Goal: Information Seeking & Learning: Learn about a topic

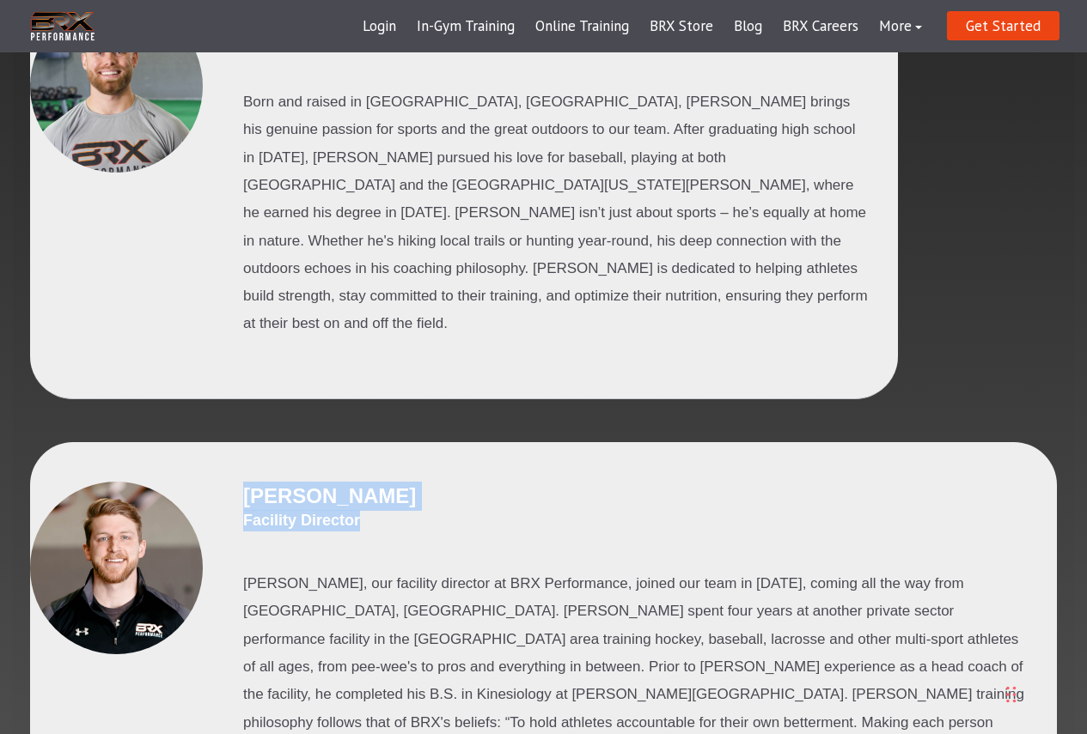
drag, startPoint x: 253, startPoint y: 450, endPoint x: 405, endPoint y: 480, distance: 154.1
click at [405, 482] on div "[PERSON_NAME] Facility Director" at bounding box center [636, 517] width 786 height 71
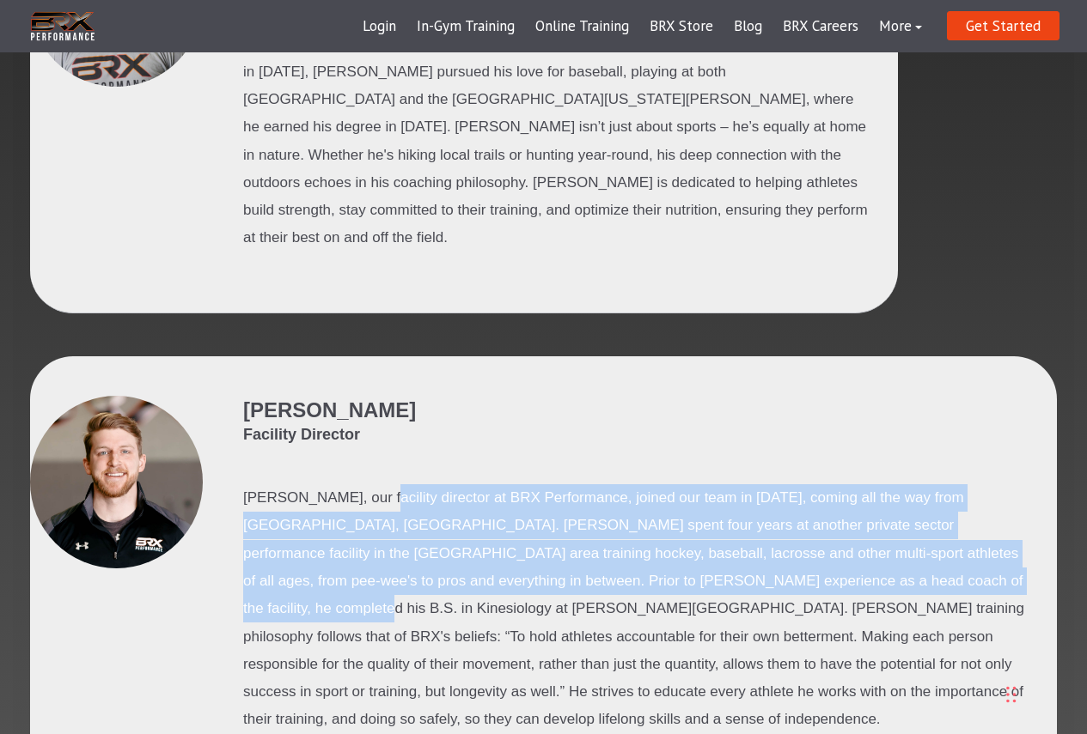
drag, startPoint x: 416, startPoint y: 442, endPoint x: 903, endPoint y: 514, distance: 492.2
click at [903, 514] on p "Parker, our facility director at BRX Performance, joined our team in December o…" at bounding box center [636, 609] width 786 height 250
click at [888, 523] on p "Parker, our facility director at BRX Performance, joined our team in December o…" at bounding box center [636, 609] width 786 height 250
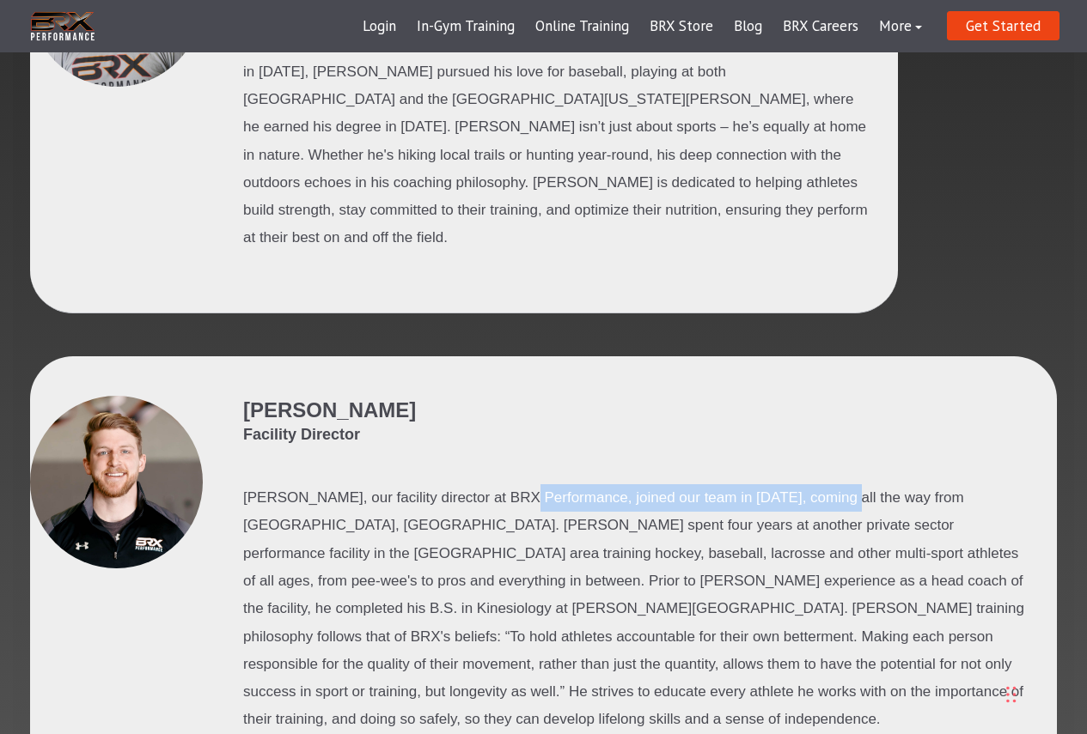
drag, startPoint x: 642, startPoint y: 427, endPoint x: 837, endPoint y: 440, distance: 195.4
click at [837, 484] on p "Parker, our facility director at BRX Performance, joined our team in December o…" at bounding box center [636, 609] width 786 height 250
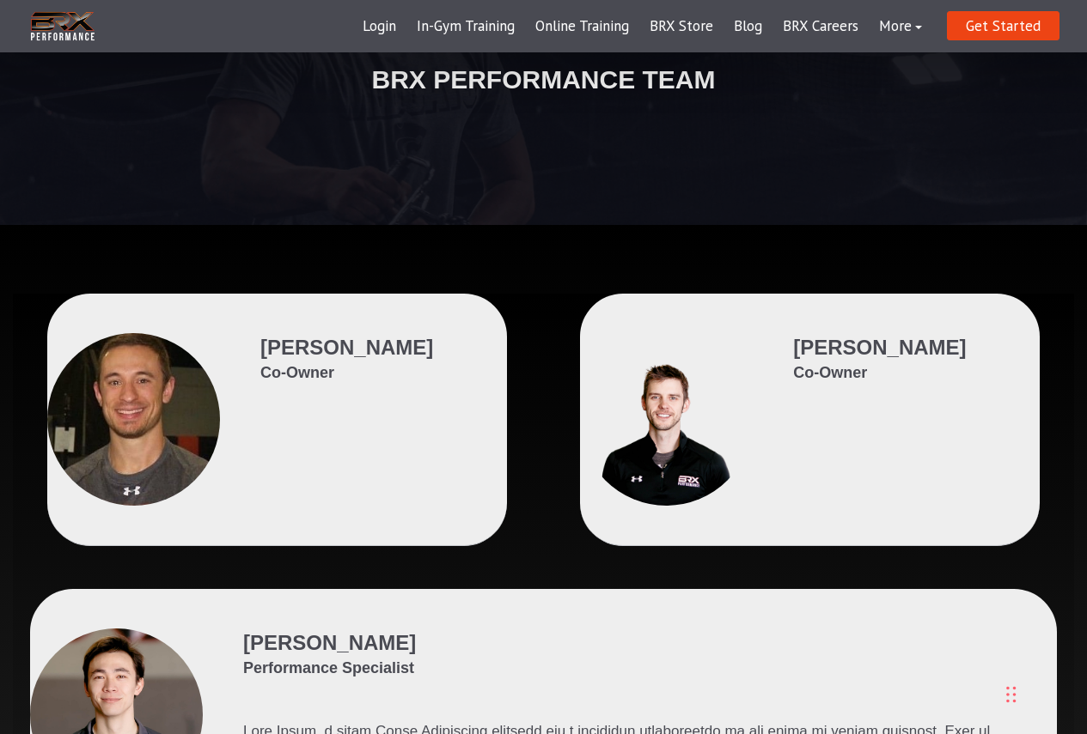
scroll to position [0, 0]
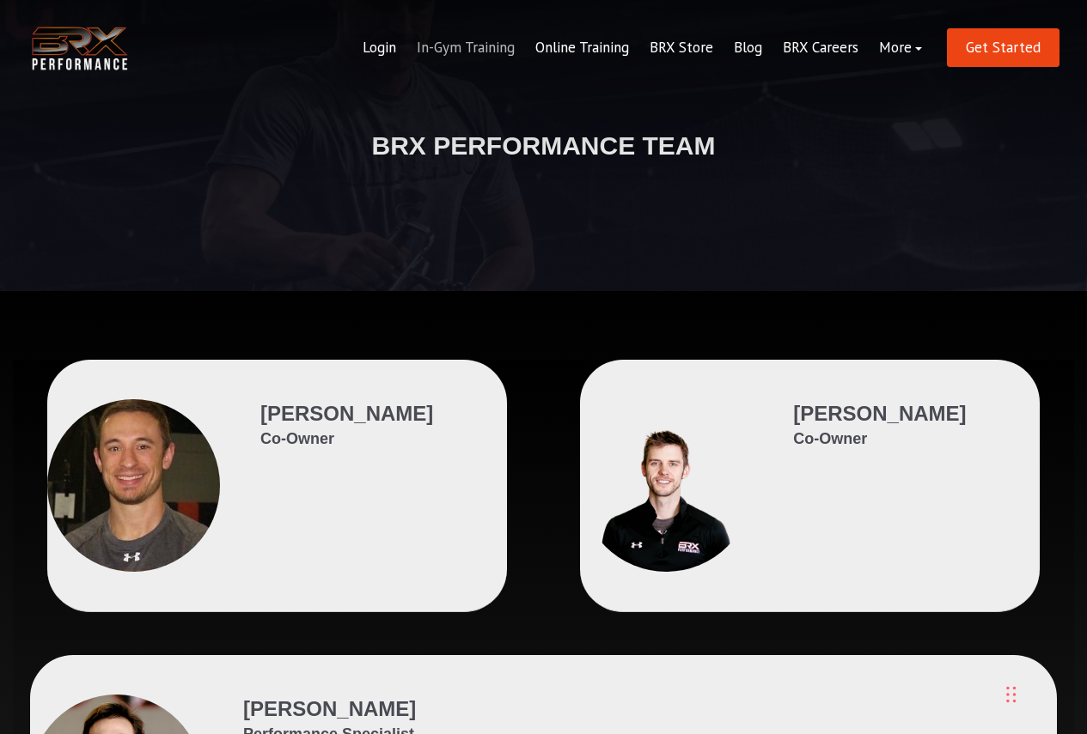
click at [461, 51] on link "In-Gym Training" at bounding box center [465, 47] width 119 height 41
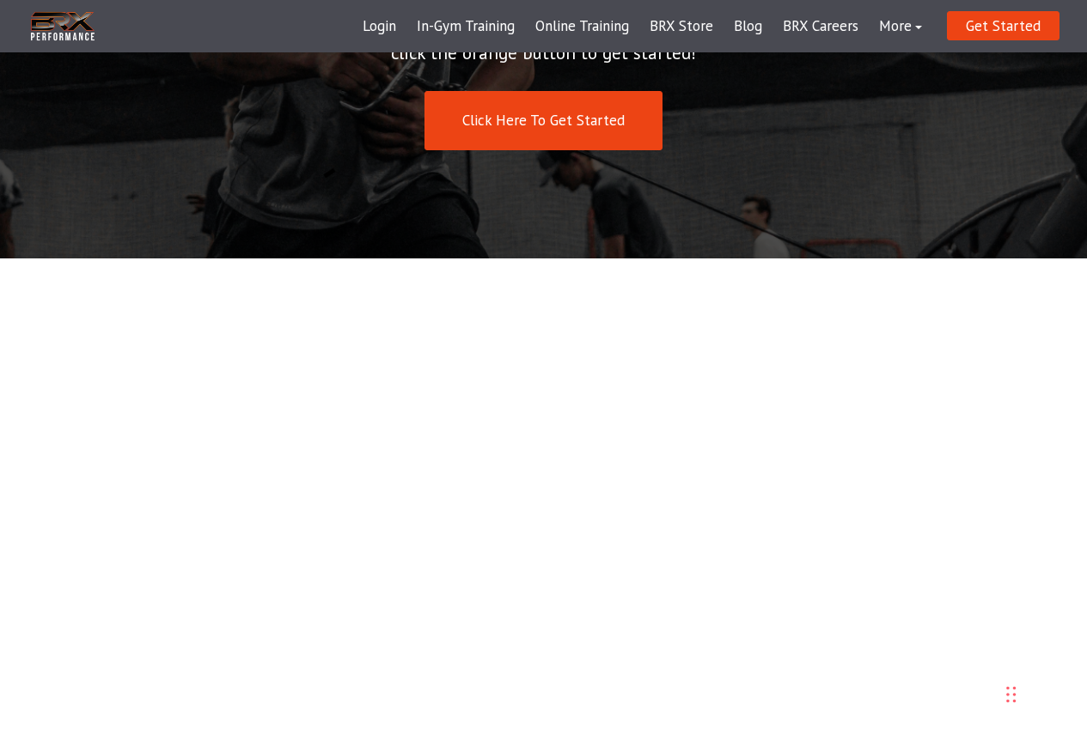
scroll to position [429, 0]
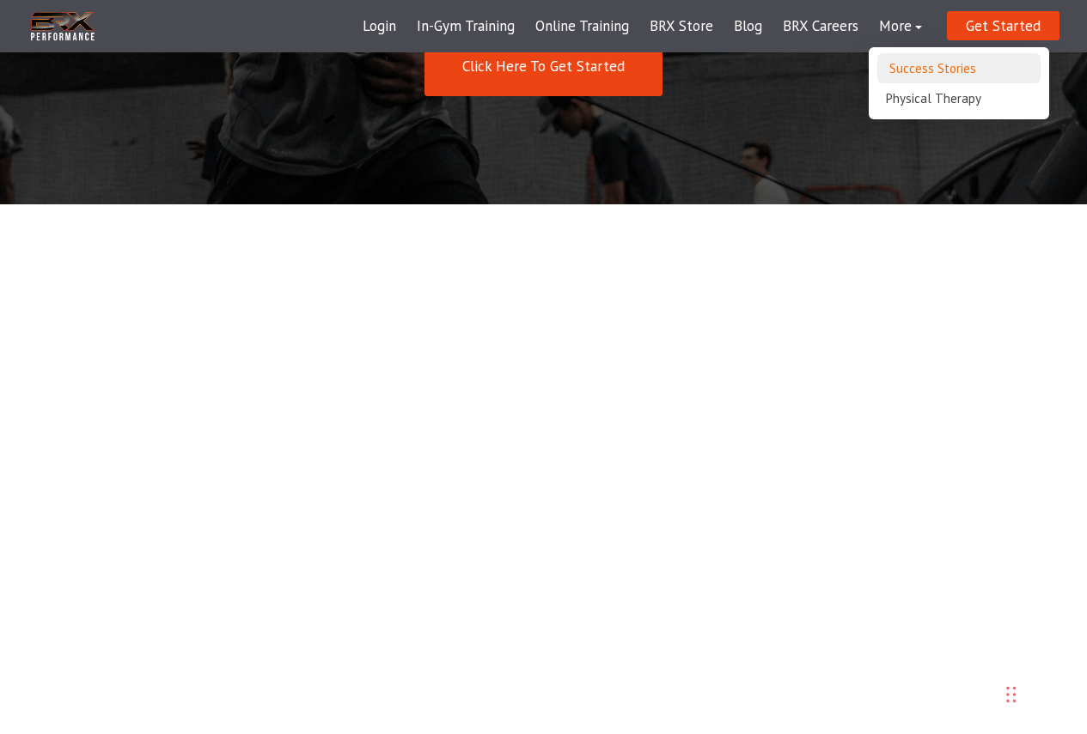
click at [916, 64] on link "Success Stories" at bounding box center [958, 68] width 163 height 30
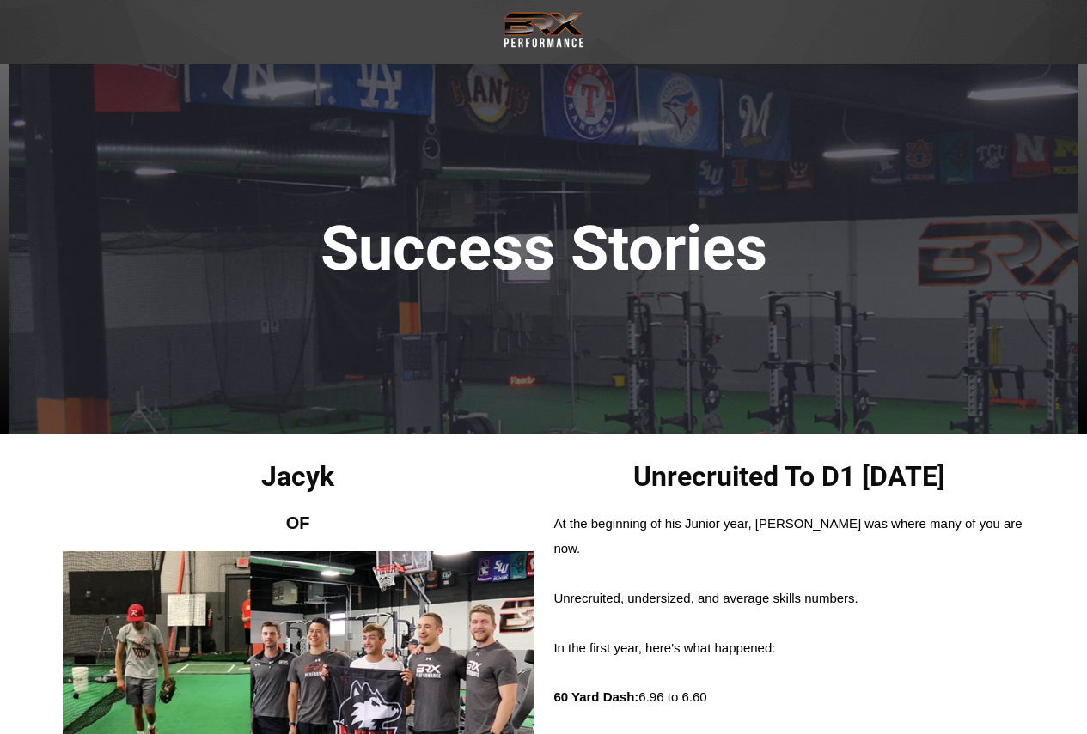
scroll to position [172, 0]
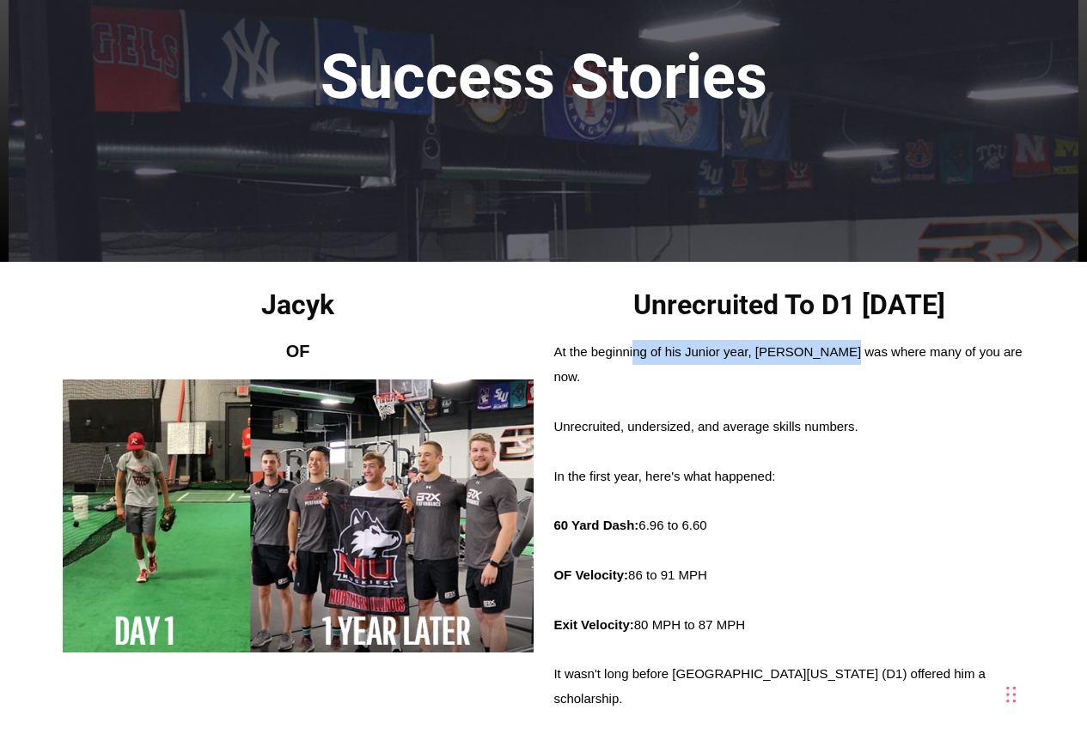
drag, startPoint x: 636, startPoint y: 353, endPoint x: 843, endPoint y: 356, distance: 207.0
click at [843, 356] on span "At the beginning of his Junior year, Jacyk was where many of you are now." at bounding box center [787, 364] width 468 height 40
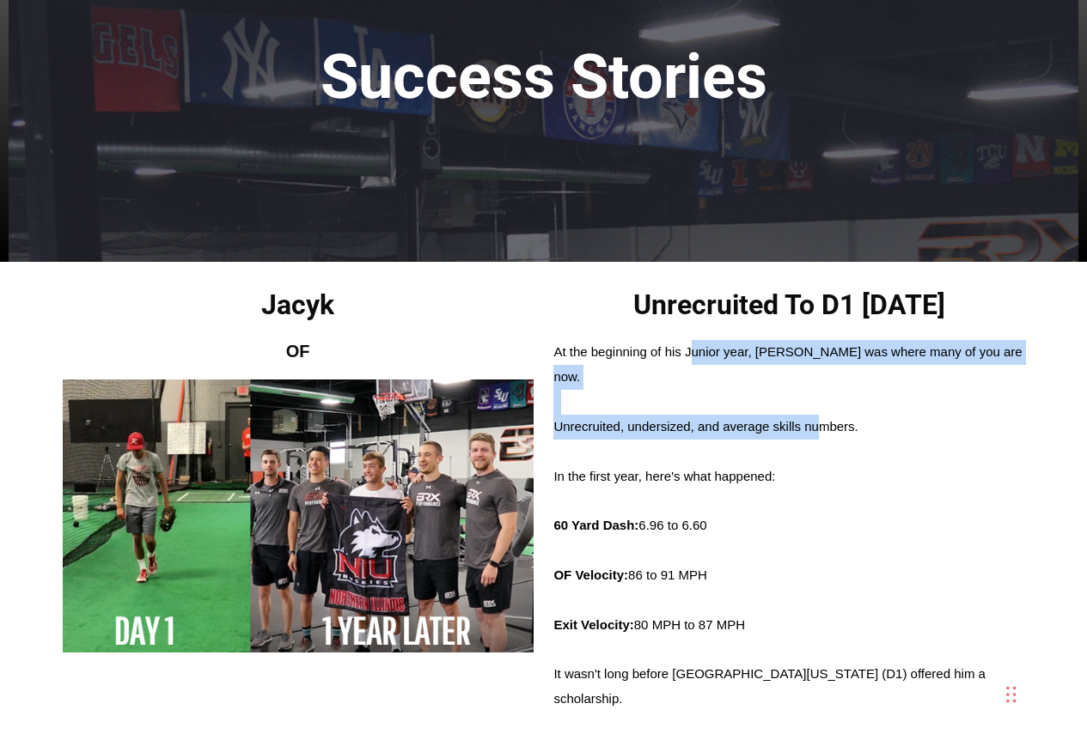
drag, startPoint x: 691, startPoint y: 348, endPoint x: 819, endPoint y: 399, distance: 138.0
click at [819, 399] on span "At the beginning of his Junior year, Jacyk was where many of you are now. Unrec…" at bounding box center [788, 526] width 471 height 372
click at [819, 419] on span "Unrecruited, undersized, and average skills numbers." at bounding box center [705, 426] width 304 height 15
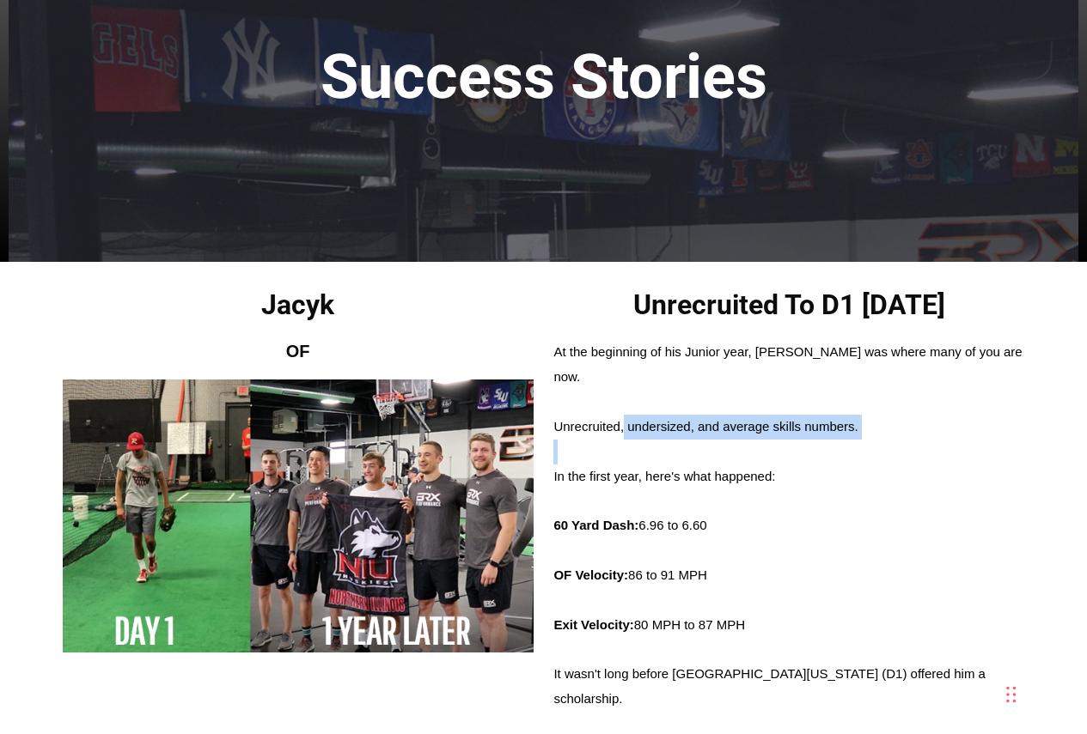
drag, startPoint x: 627, startPoint y: 397, endPoint x: 844, endPoint y: 429, distance: 219.6
click at [844, 429] on span "At the beginning of his Junior year, Jacyk was where many of you are now. Unrec…" at bounding box center [788, 526] width 471 height 372
click at [844, 440] on div at bounding box center [788, 452] width 471 height 25
drag, startPoint x: 820, startPoint y: 447, endPoint x: 621, endPoint y: 402, distance: 204.2
click at [621, 402] on span "At the beginning of his Junior year, Jacyk was where many of you are now. Unrec…" at bounding box center [788, 526] width 471 height 372
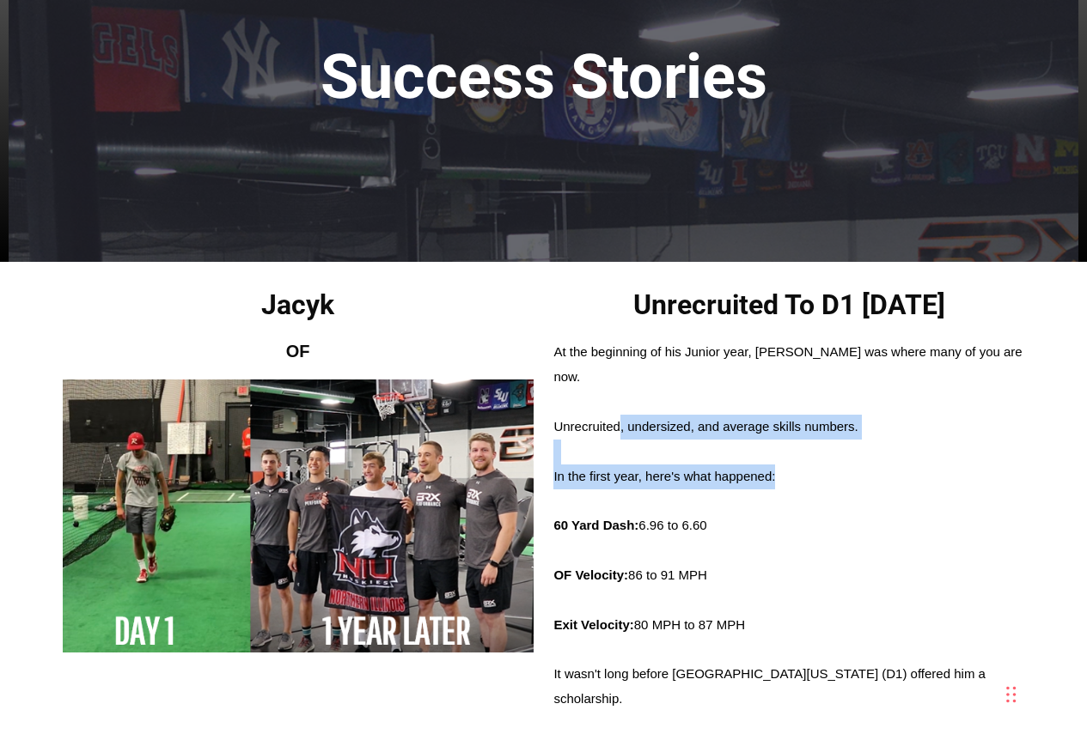
click at [621, 419] on span "Unrecruited, undersized, and average skills numbers." at bounding box center [705, 426] width 304 height 15
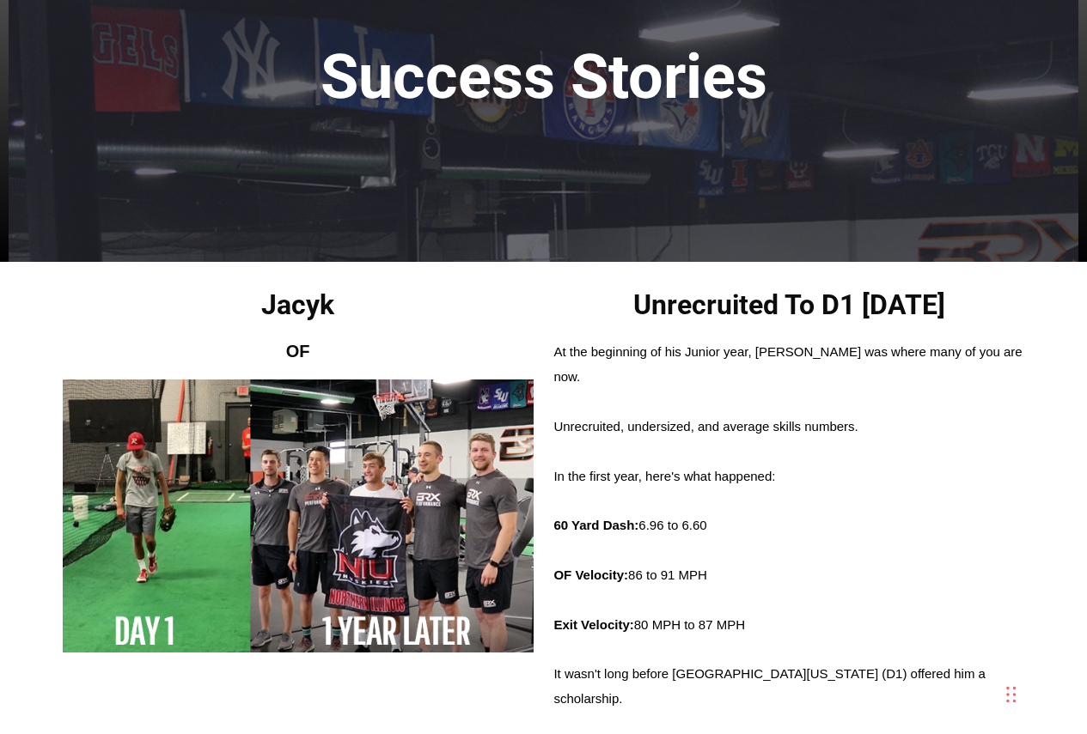
drag, startPoint x: 597, startPoint y: 541, endPoint x: 774, endPoint y: 591, distance: 183.8
click at [774, 591] on span "At the beginning of his Junior year, Jacyk was where many of you are now. Unrec…" at bounding box center [788, 526] width 471 height 372
click at [774, 613] on div "Exit Velocity: 80 MPH to 87 MPH" at bounding box center [788, 625] width 471 height 25
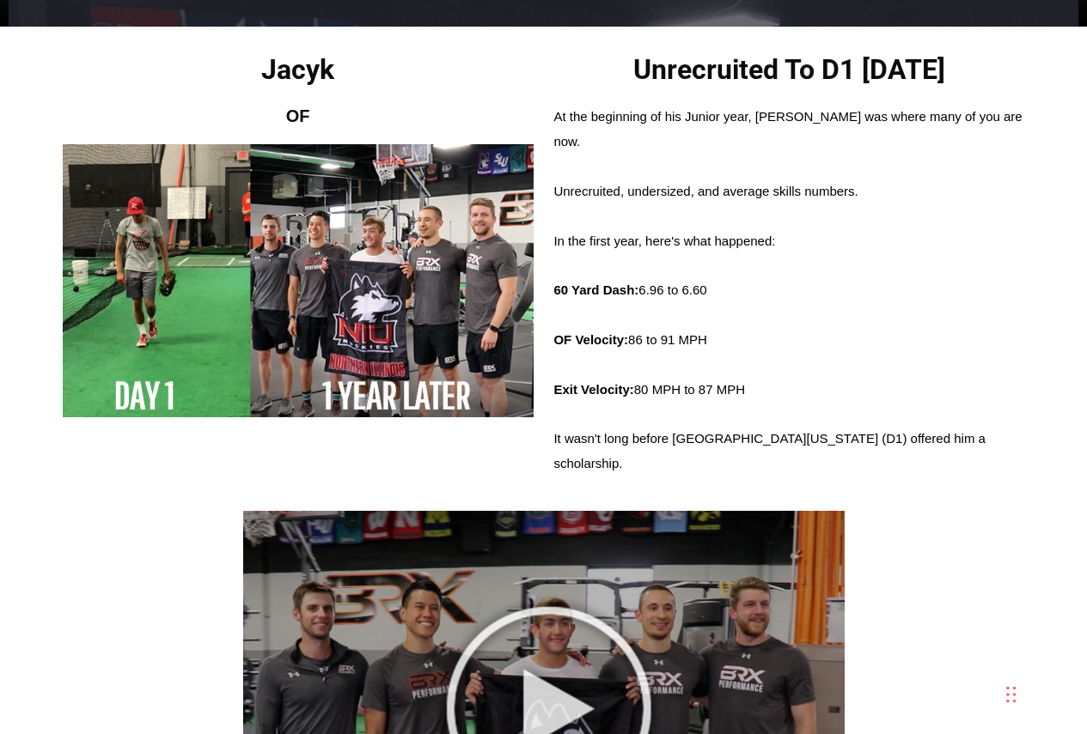
scroll to position [429, 0]
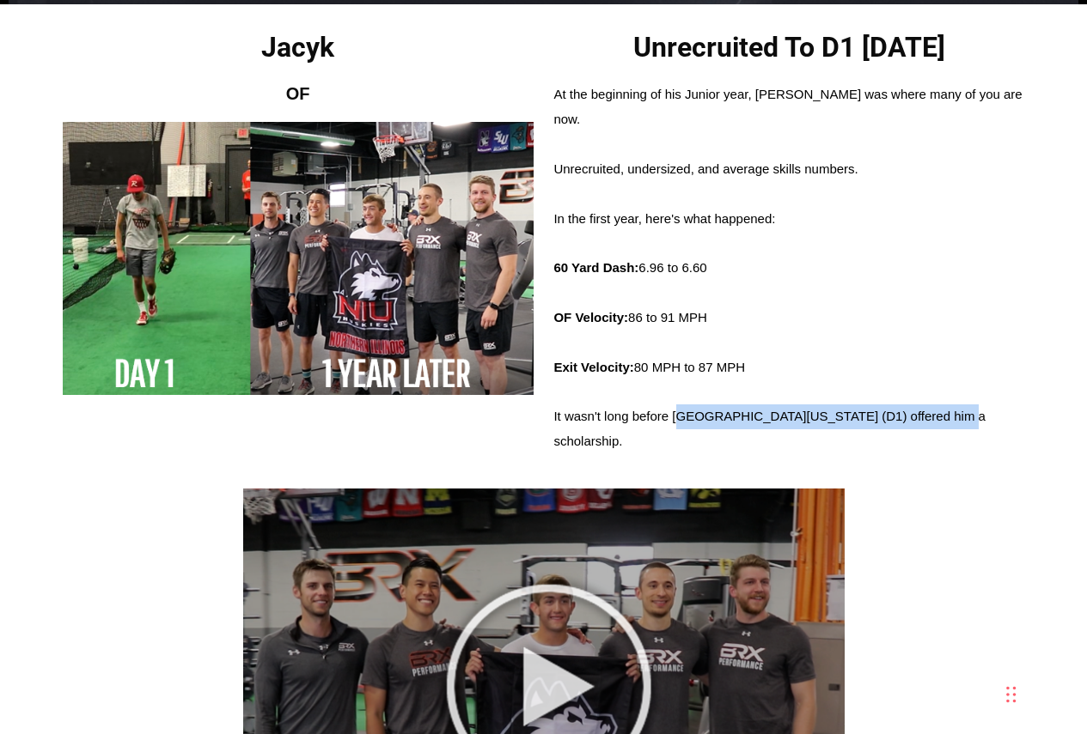
drag, startPoint x: 823, startPoint y: 383, endPoint x: 918, endPoint y: 383, distance: 95.3
click at [918, 405] on div "It wasn't long before Northern Illinois University (D1) offered him a scholarsh…" at bounding box center [788, 430] width 471 height 50
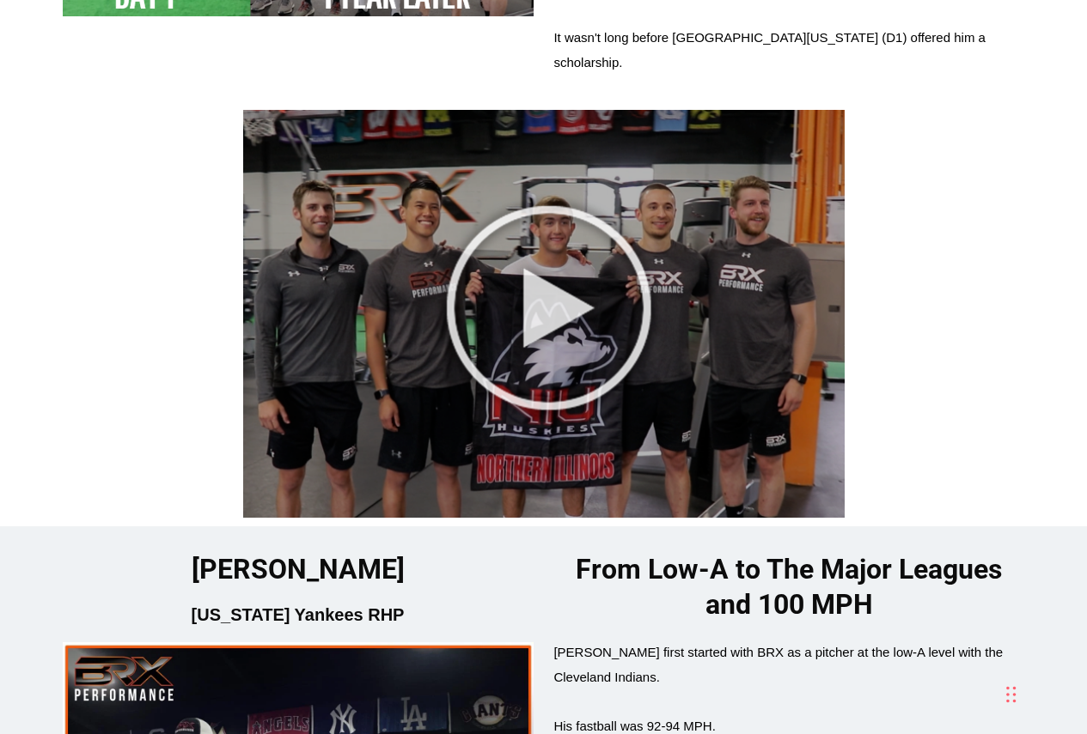
scroll to position [1031, 0]
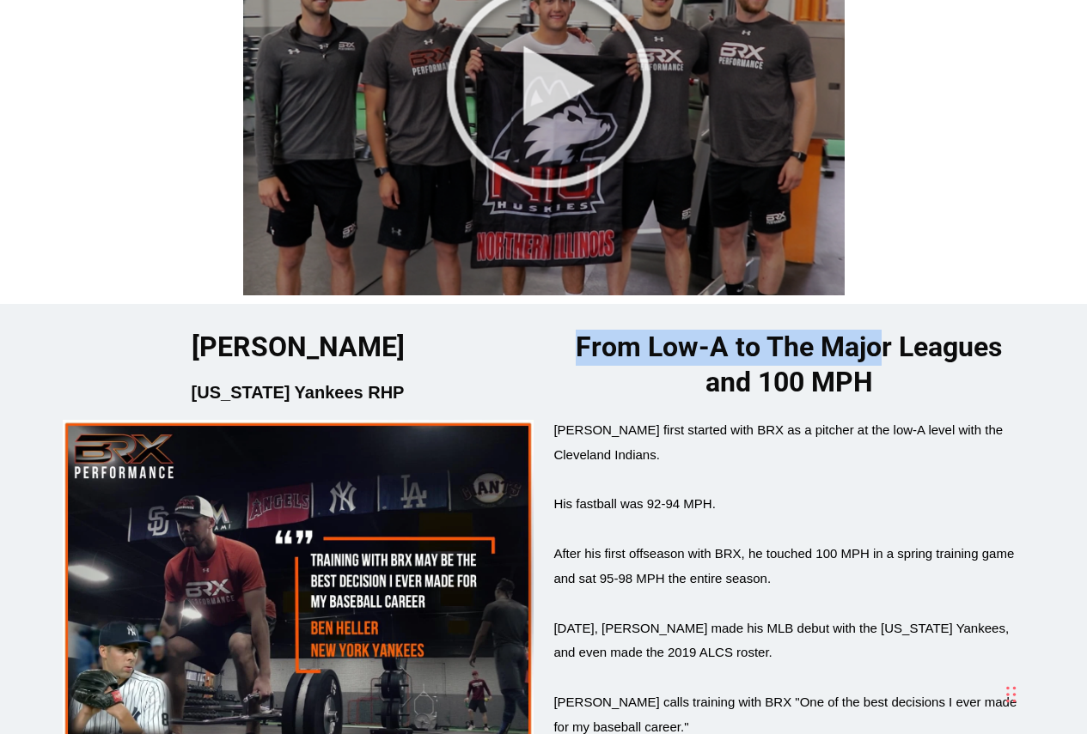
drag, startPoint x: 573, startPoint y: 287, endPoint x: 893, endPoint y: 289, distance: 320.4
click at [893, 330] on h2 "From Low-A to The Major Leagues and 100 MPH" at bounding box center [788, 365] width 471 height 71
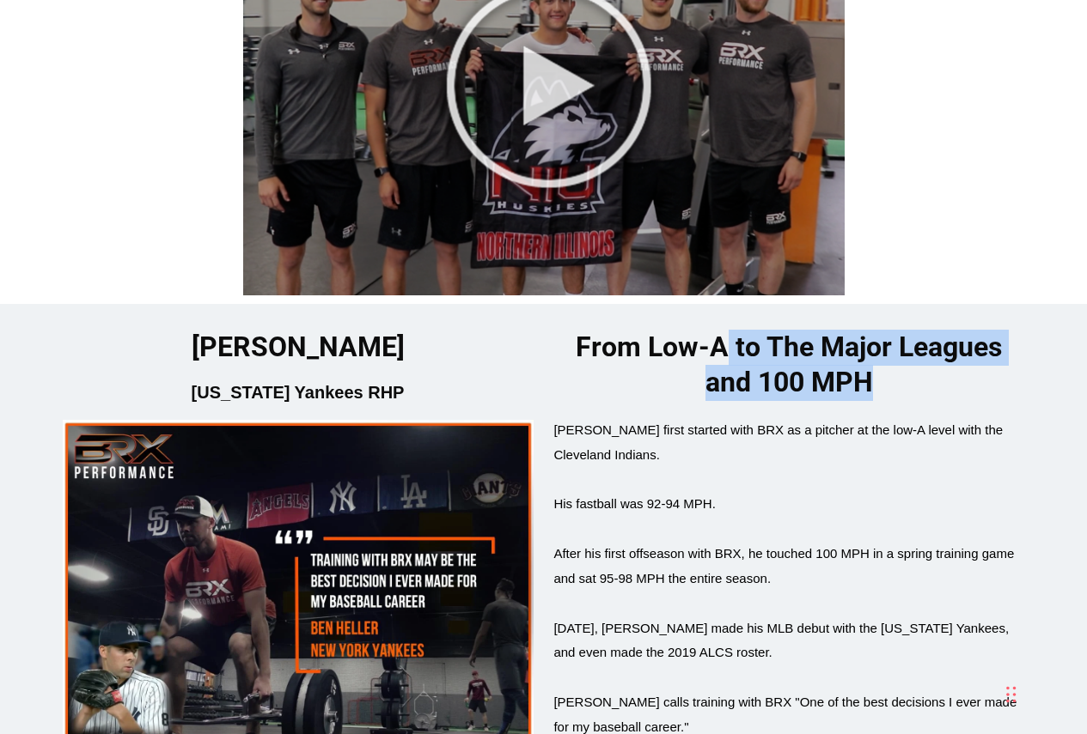
drag, startPoint x: 874, startPoint y: 323, endPoint x: 728, endPoint y: 308, distance: 147.6
click at [728, 330] on h2 "From Low-A to The Major Leagues and 100 MPH" at bounding box center [788, 365] width 471 height 71
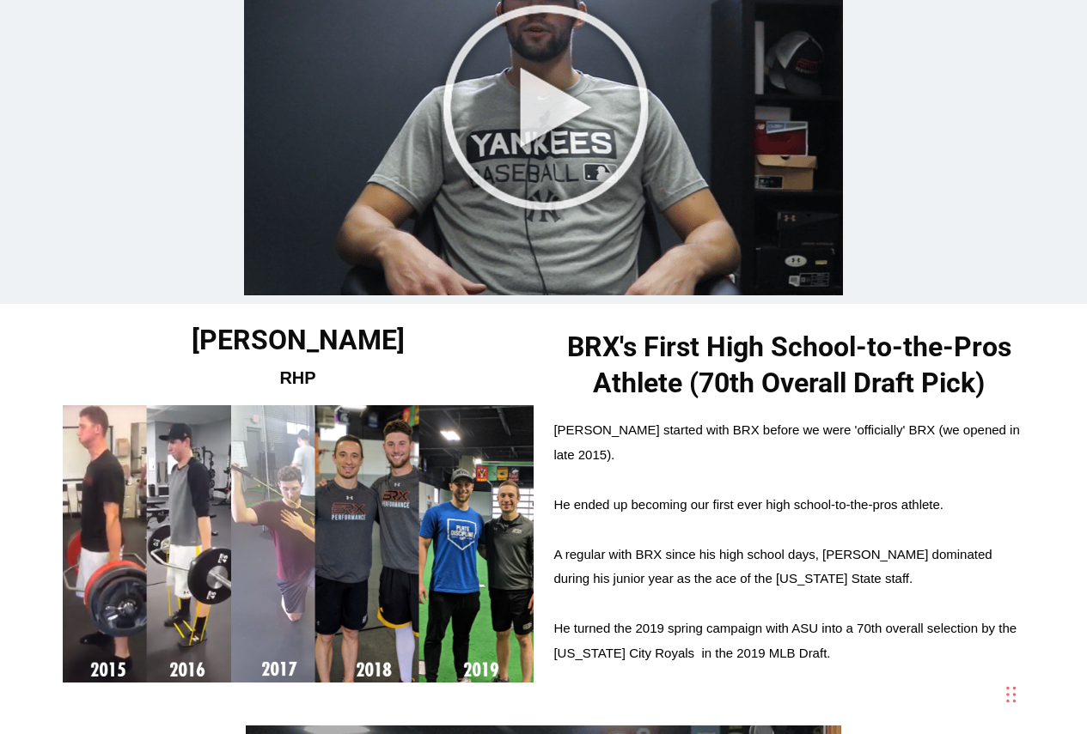
scroll to position [1890, 0]
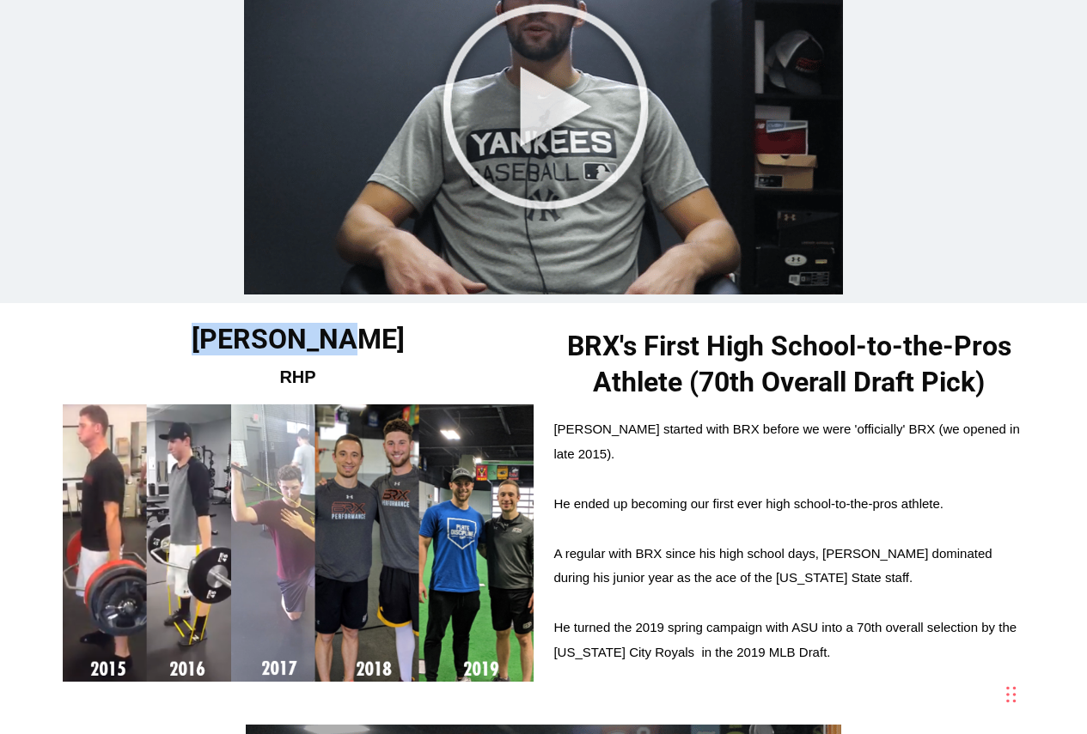
drag, startPoint x: 212, startPoint y: 269, endPoint x: 414, endPoint y: 307, distance: 205.5
click at [414, 307] on div "Alec Marsh RHP BRX's First High School-to-the-Pros Athlete (70th Overall Draft …" at bounding box center [543, 513] width 1087 height 421
click at [414, 329] on div "Alec Marsh" at bounding box center [298, 348] width 471 height 38
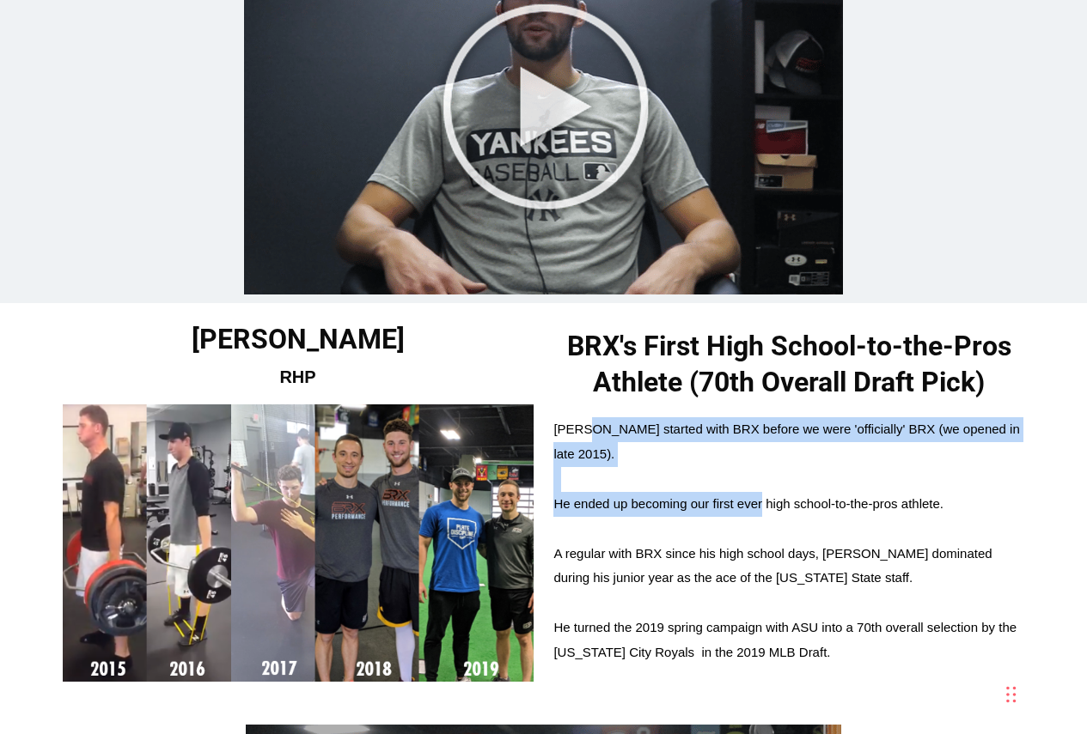
drag, startPoint x: 584, startPoint y: 381, endPoint x: 762, endPoint y: 423, distance: 182.9
click at [762, 423] on span "Alec started with BRX before we were 'officially' BRX (we opened in late 2015).…" at bounding box center [788, 540] width 471 height 247
click at [762, 496] on span "He ended up becoming our first ever high school-to-the-pros athlete." at bounding box center [748, 503] width 390 height 15
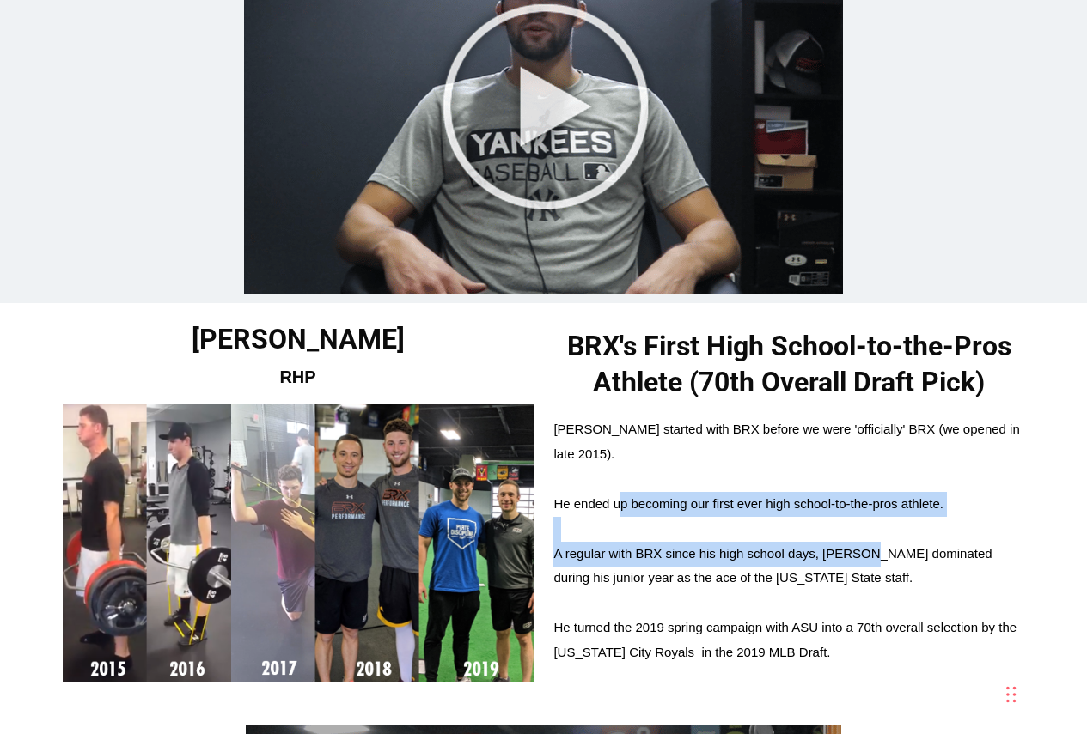
drag, startPoint x: 667, startPoint y: 424, endPoint x: 866, endPoint y: 480, distance: 206.1
click at [866, 480] on span "Alec started with BRX before we were 'officially' BRX (we opened in late 2015).…" at bounding box center [788, 540] width 471 height 247
click at [866, 546] on span "A regular with BRX since his high school days, Alec dominated during his junior…" at bounding box center [772, 566] width 438 height 40
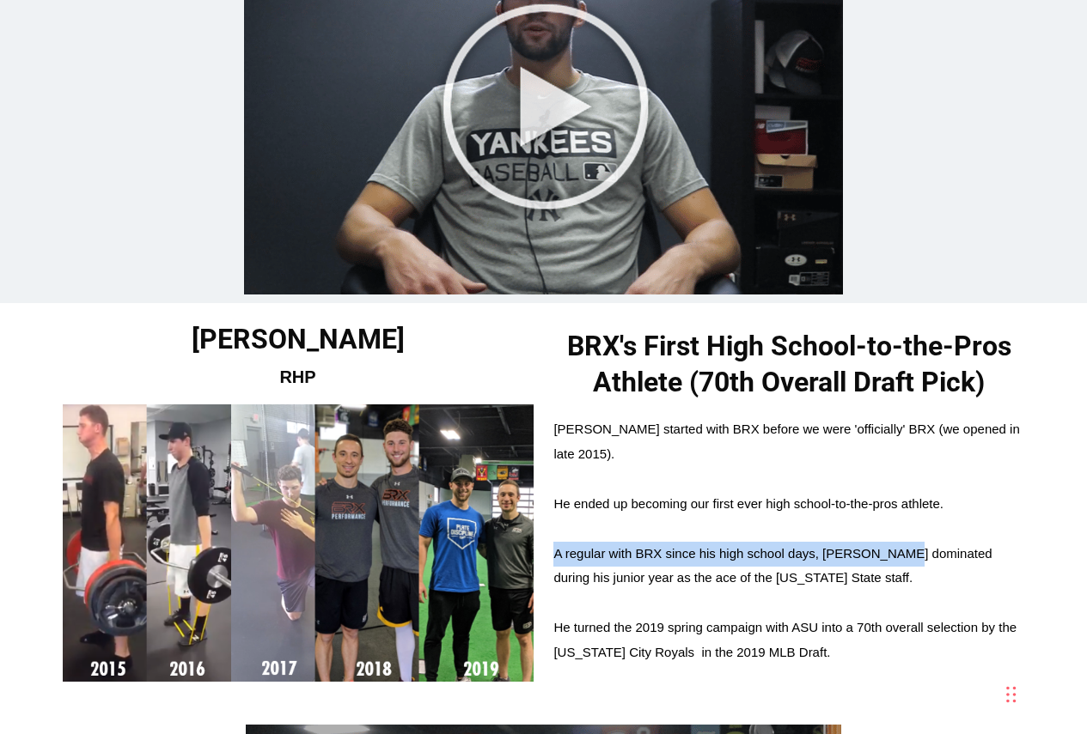
drag, startPoint x: 725, startPoint y: 469, endPoint x: 676, endPoint y: 441, distance: 56.1
click at [676, 441] on span "Alec started with BRX before we were 'officially' BRX (we opened in late 2015).…" at bounding box center [788, 540] width 471 height 247
click at [676, 517] on div at bounding box center [788, 529] width 471 height 25
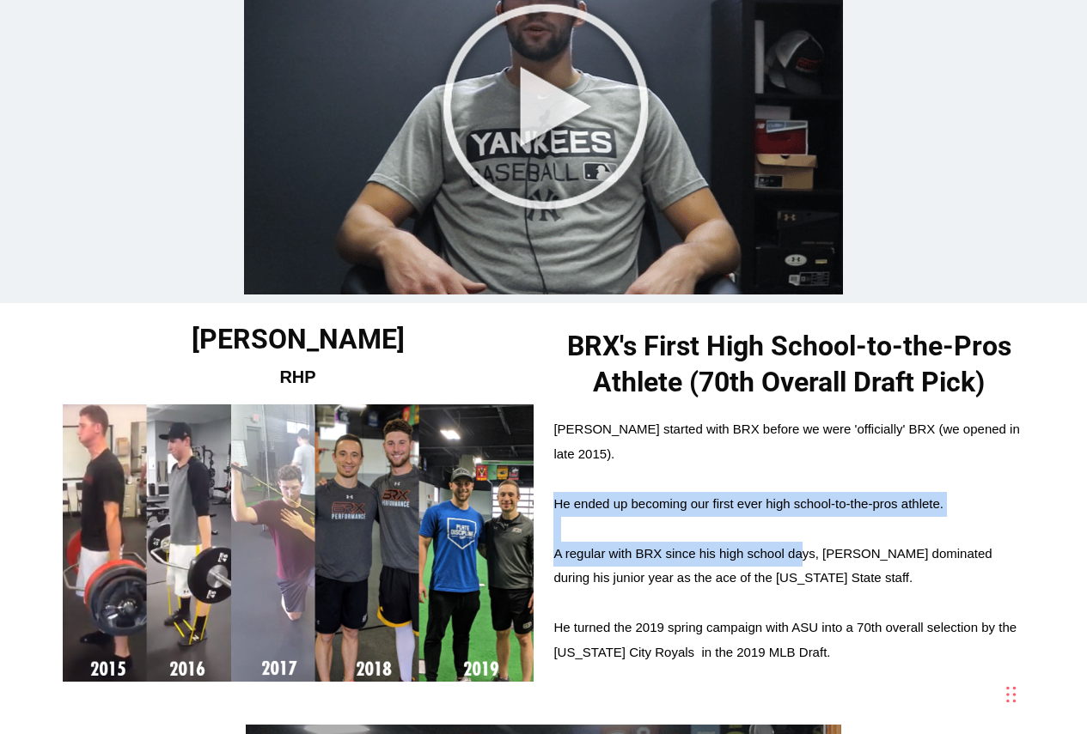
drag, startPoint x: 679, startPoint y: 398, endPoint x: 808, endPoint y: 490, distance: 159.0
click at [808, 490] on span "Alec started with BRX before we were 'officially' BRX (we opened in late 2015).…" at bounding box center [788, 540] width 471 height 247
click at [809, 542] on div "A regular with BRX since his high school days, Alec dominated during his junior…" at bounding box center [788, 567] width 471 height 50
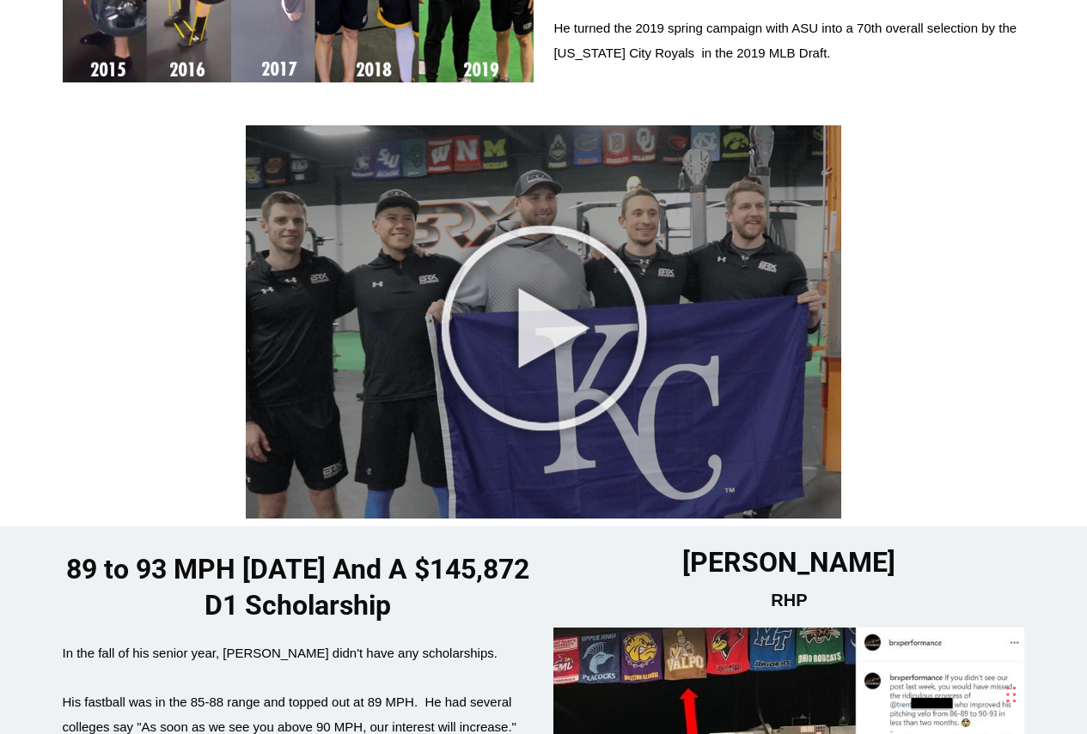
scroll to position [2663, 0]
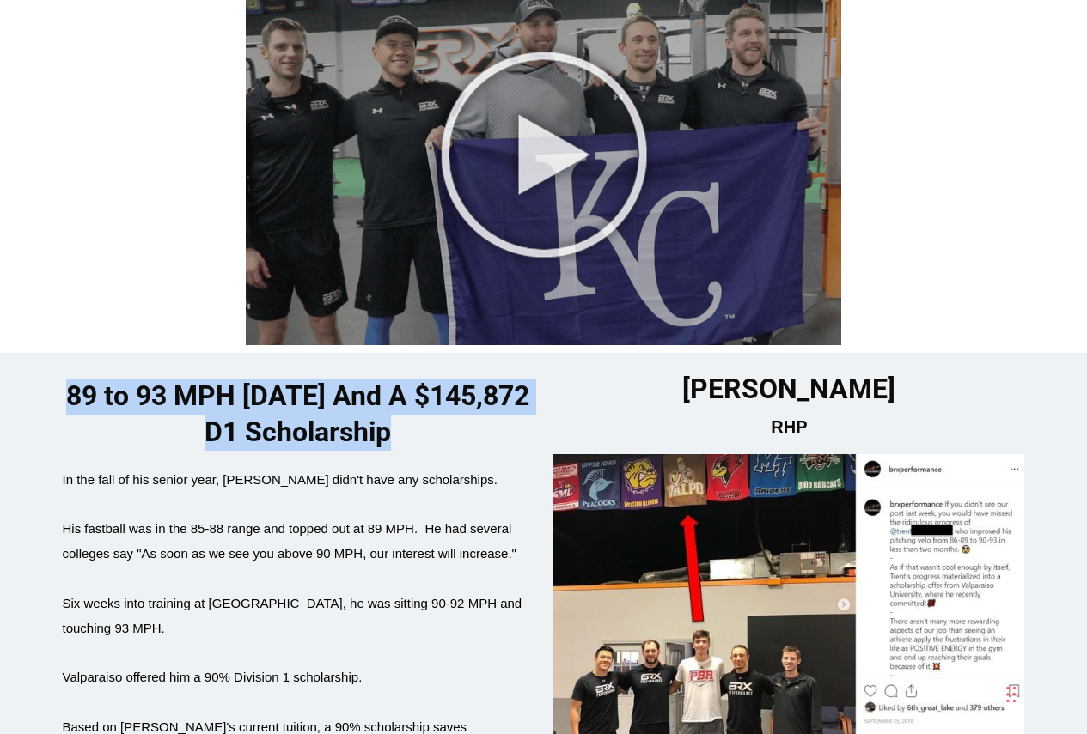
drag, startPoint x: 84, startPoint y: 322, endPoint x: 403, endPoint y: 379, distance: 323.7
click at [403, 379] on div "89 to 93 MPH In 6 Weeks And A $145,872 D1 Scholarship In the fall of his senior…" at bounding box center [543, 576] width 1087 height 446
click at [403, 379] on h2 "89 to 93 MPH In 6 Weeks And A $145,872 D1 Scholarship" at bounding box center [298, 414] width 471 height 71
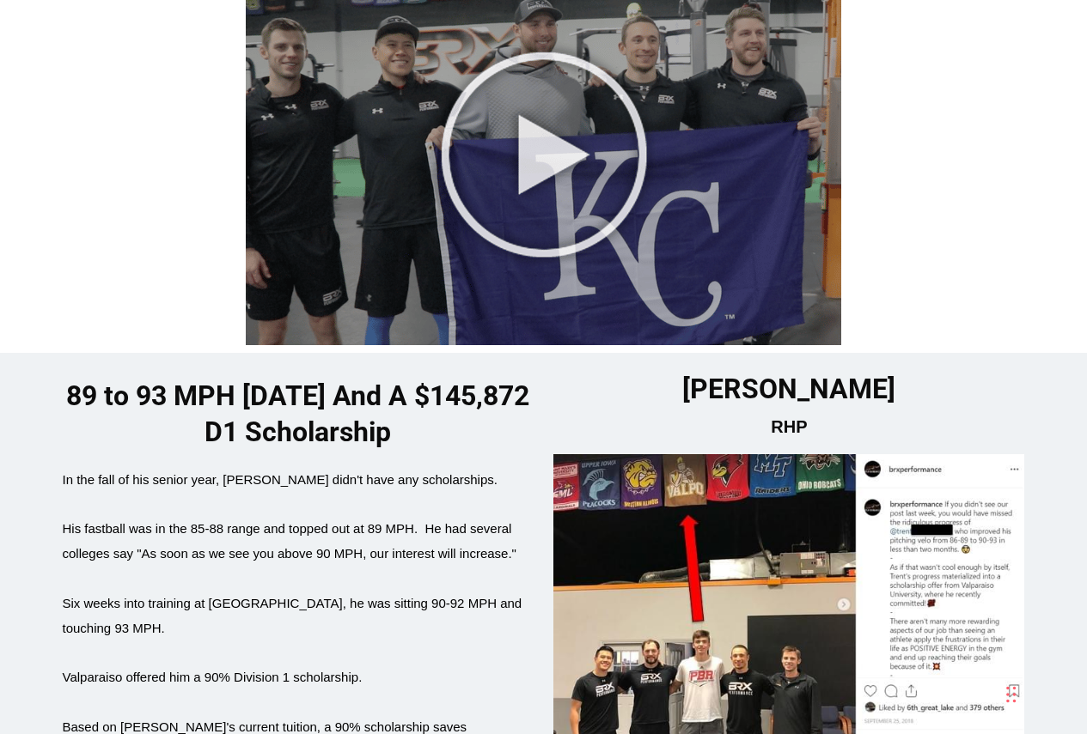
scroll to position [2749, 0]
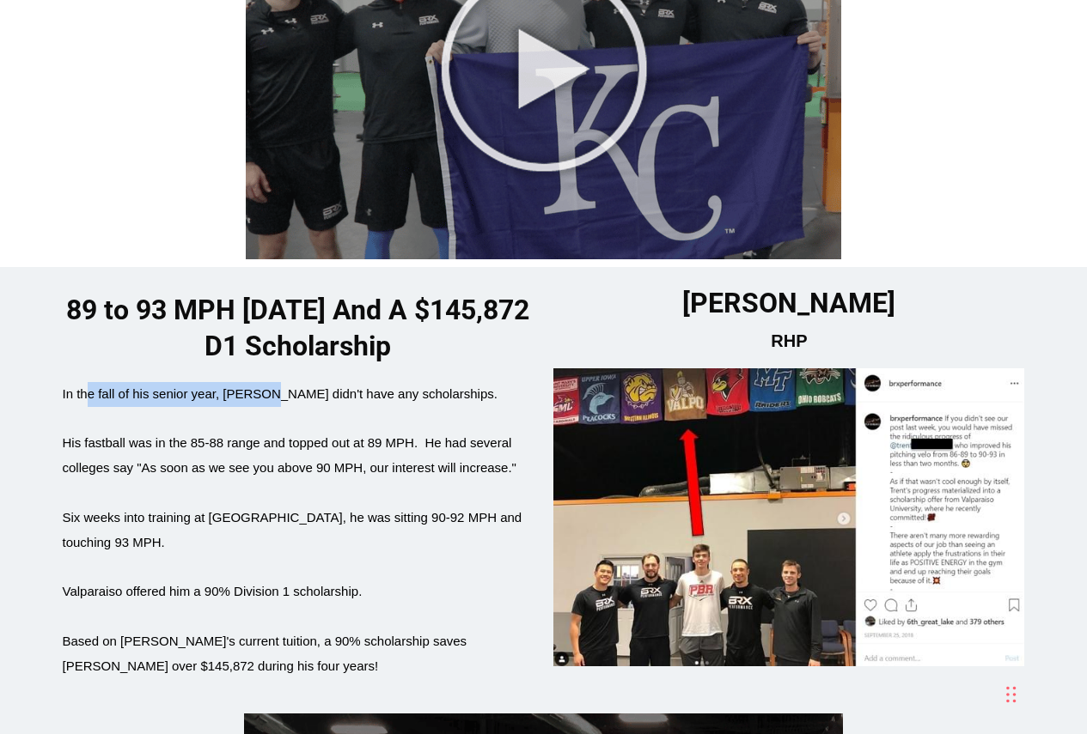
drag, startPoint x: 106, startPoint y: 332, endPoint x: 264, endPoint y: 336, distance: 158.1
click at [264, 387] on span "In the fall of his senior year, Trent didn't have any scholarships." at bounding box center [280, 394] width 435 height 15
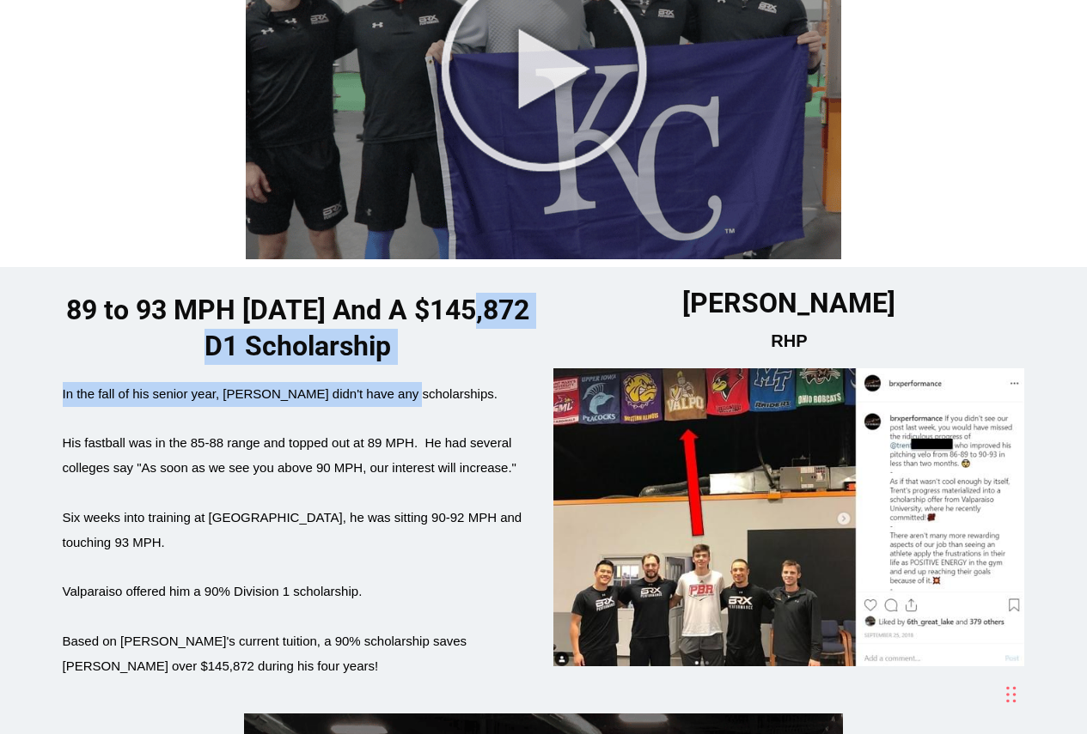
drag, startPoint x: 93, startPoint y: 328, endPoint x: 393, endPoint y: 333, distance: 300.7
click at [393, 333] on div "89 to 93 MPH In 6 Weeks And A $145,872 D1 Scholarship In the fall of his senior…" at bounding box center [298, 503] width 471 height 420
click at [393, 387] on span "In the fall of his senior year, Trent didn't have any scholarships." at bounding box center [280, 394] width 435 height 15
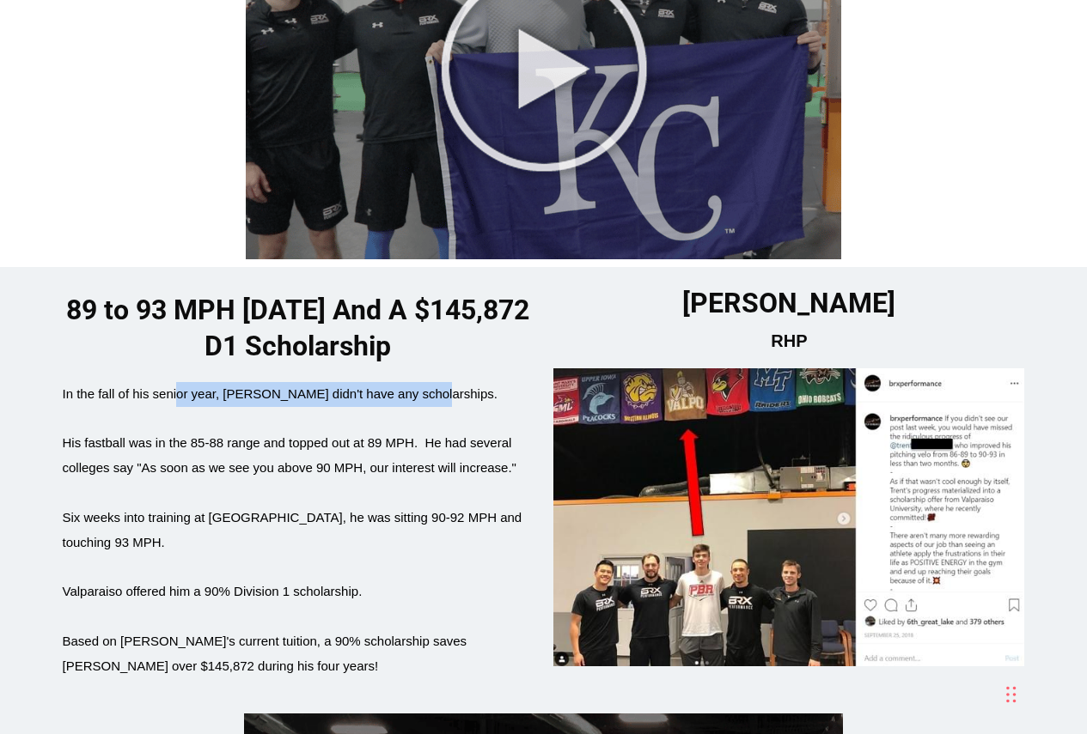
drag, startPoint x: 472, startPoint y: 342, endPoint x: 179, endPoint y: 338, distance: 293.8
click at [179, 382] on div "In the fall of his senior year, Trent didn't have any scholarships." at bounding box center [298, 394] width 471 height 25
click at [179, 387] on span "In the fall of his senior year, Trent didn't have any scholarships." at bounding box center [280, 394] width 435 height 15
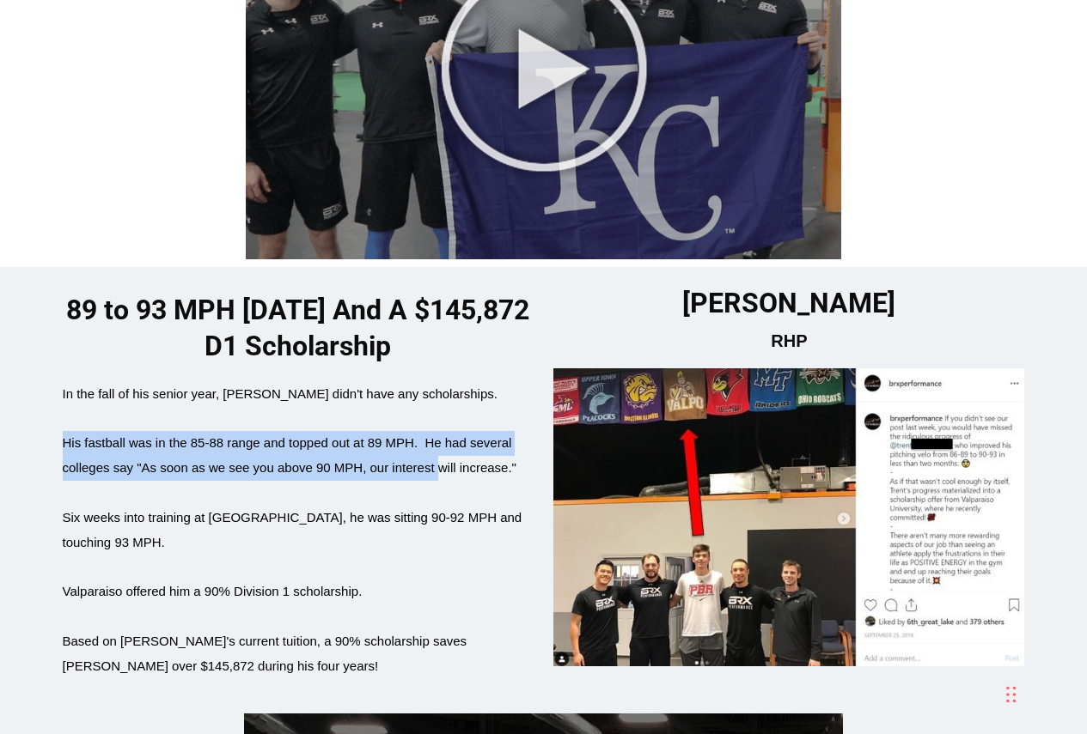
drag, startPoint x: 253, startPoint y: 387, endPoint x: 442, endPoint y: 406, distance: 189.9
click at [442, 406] on div "In the fall of his senior year, Trent didn't have any scholarships. His fastbal…" at bounding box center [298, 530] width 471 height 297
drag, startPoint x: 429, startPoint y: 416, endPoint x: 234, endPoint y: 401, distance: 195.5
click at [234, 401] on div "In the fall of his senior year, Trent didn't have any scholarships. His fastbal…" at bounding box center [298, 530] width 471 height 297
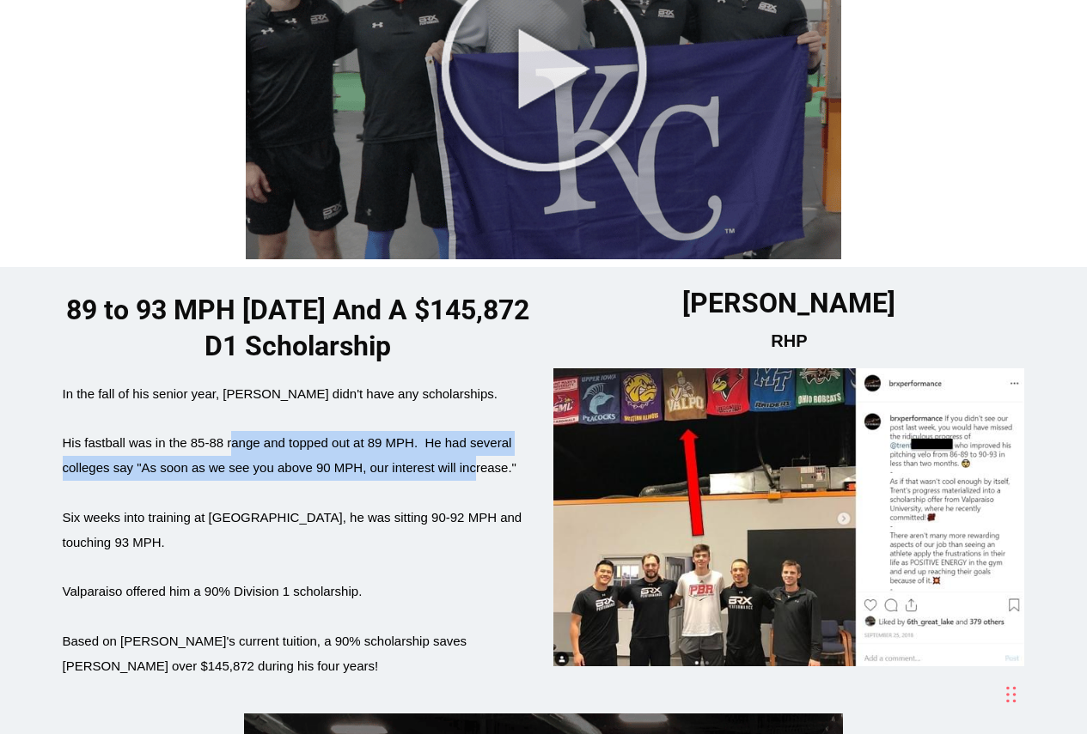
click at [234, 401] on div "In the fall of his senior year, Trent didn't have any scholarships. His fastbal…" at bounding box center [298, 530] width 471 height 297
drag, startPoint x: 99, startPoint y: 391, endPoint x: 409, endPoint y: 451, distance: 315.8
click at [409, 451] on span "In the fall of his senior year, Trent didn't have any scholarships. His fastbal…" at bounding box center [298, 530] width 471 height 297
click at [409, 481] on div at bounding box center [298, 493] width 471 height 25
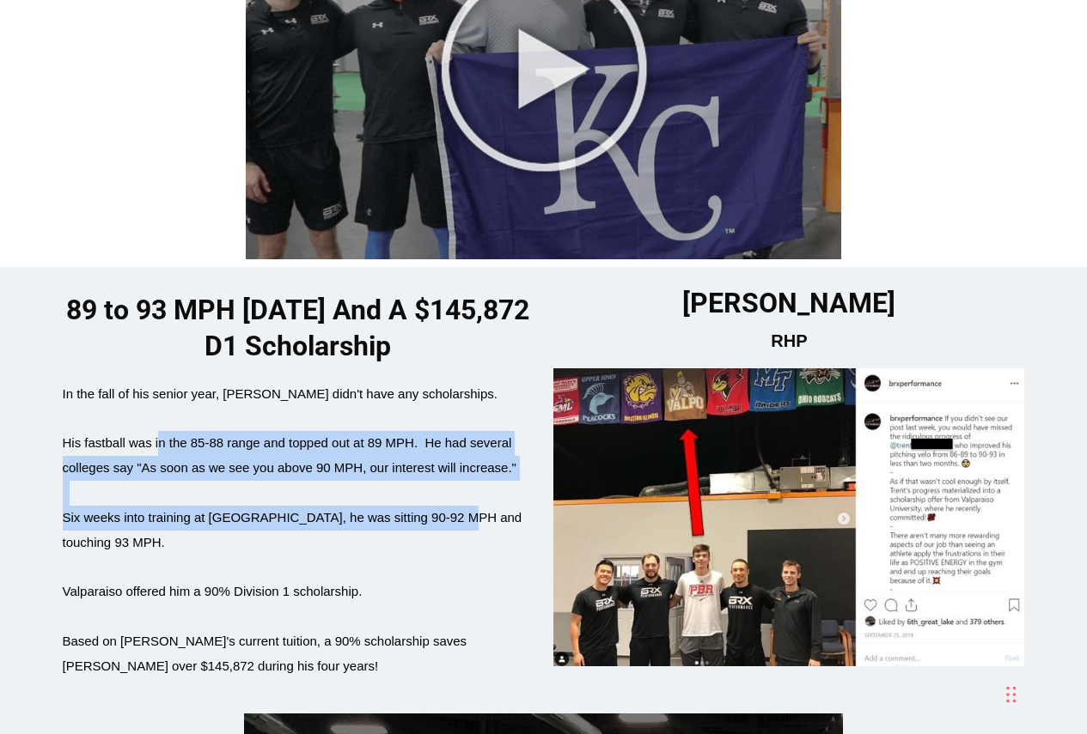
drag, startPoint x: 441, startPoint y: 460, endPoint x: 158, endPoint y: 393, distance: 291.3
click at [158, 393] on span "In the fall of his senior year, Trent didn't have any scholarships. His fastbal…" at bounding box center [298, 530] width 471 height 297
click at [181, 435] on span "His fastball was in the 85-88 range and topped out at 89 MPH. He had several co…" at bounding box center [290, 455] width 454 height 40
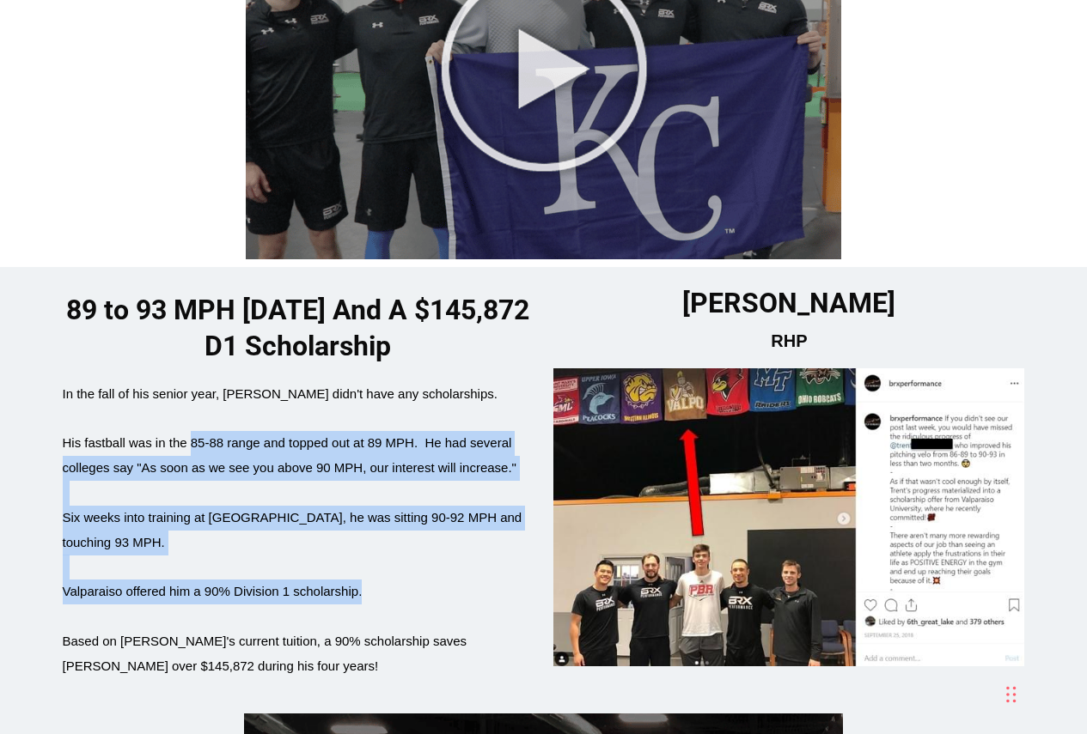
drag, startPoint x: 325, startPoint y: 429, endPoint x: 399, endPoint y: 510, distance: 110.1
click at [399, 510] on span "In the fall of his senior year, Trent didn't have any scholarships. His fastbal…" at bounding box center [298, 530] width 471 height 297
click at [399, 580] on div "Valparaiso offered him a 90% Division 1 scholarship." at bounding box center [298, 592] width 471 height 25
drag, startPoint x: 390, startPoint y: 510, endPoint x: 106, endPoint y: 399, distance: 305.1
click at [106, 399] on div "In the fall of his senior year, Trent didn't have any scholarships. His fastbal…" at bounding box center [298, 530] width 471 height 297
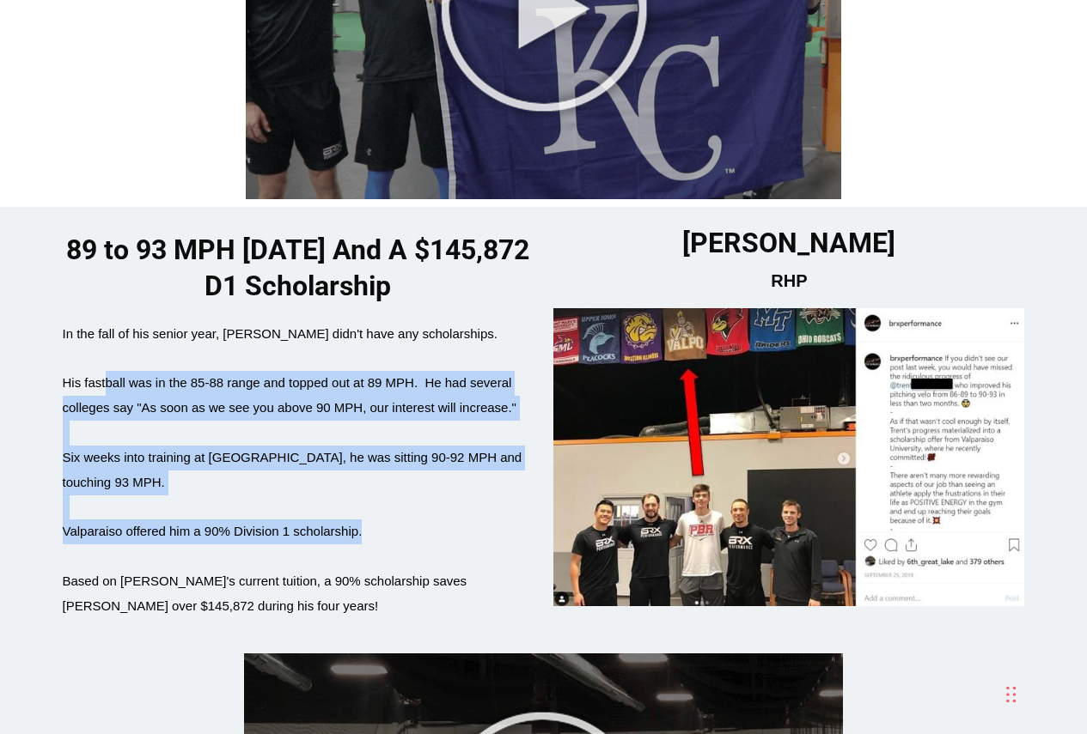
scroll to position [2834, 0]
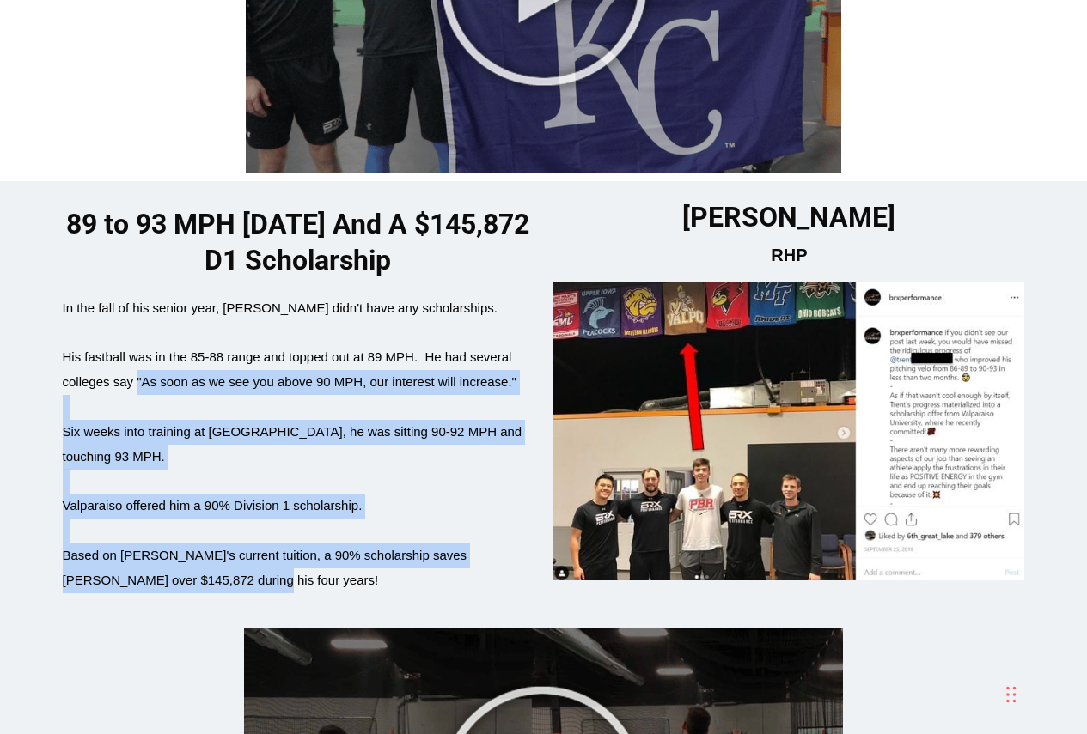
drag, startPoint x: 243, startPoint y: 493, endPoint x: 136, endPoint y: 332, distance: 193.2
click at [136, 332] on span "In the fall of his senior year, Trent didn't have any scholarships. His fastbal…" at bounding box center [298, 444] width 471 height 297
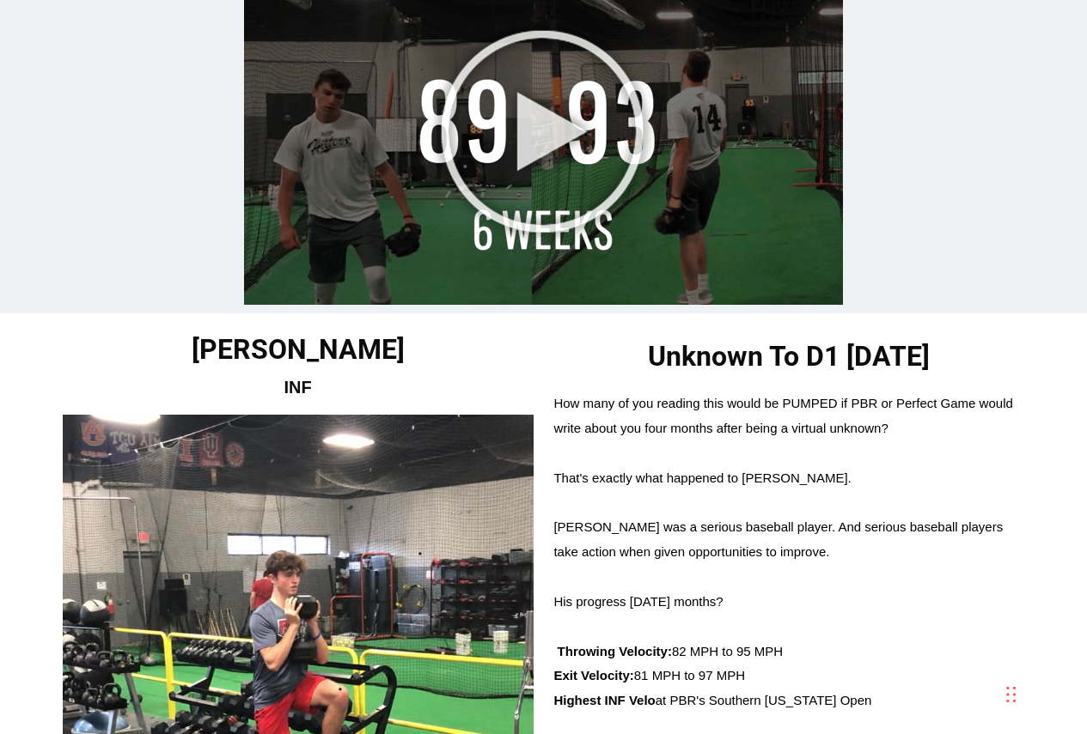
scroll to position [3522, 0]
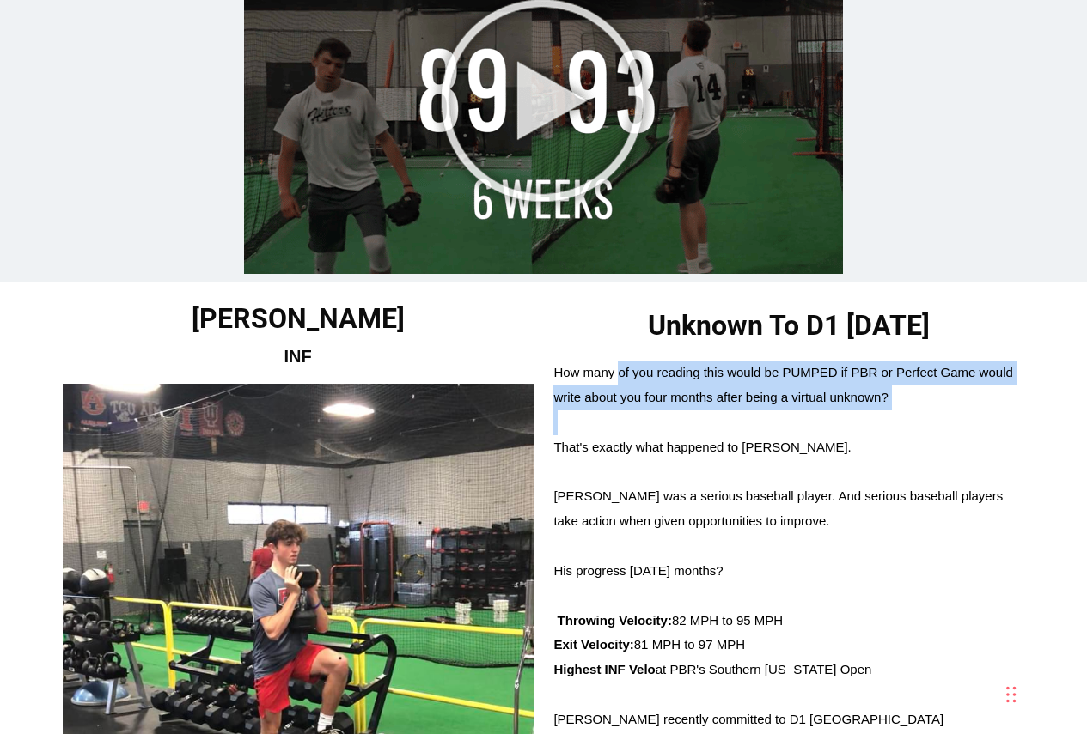
drag, startPoint x: 621, startPoint y: 290, endPoint x: 919, endPoint y: 336, distance: 301.5
click at [919, 361] on span "How many of you reading this would be PUMPED if PBR or Perfect Game would write…" at bounding box center [788, 559] width 471 height 397
click at [919, 411] on div at bounding box center [788, 423] width 471 height 25
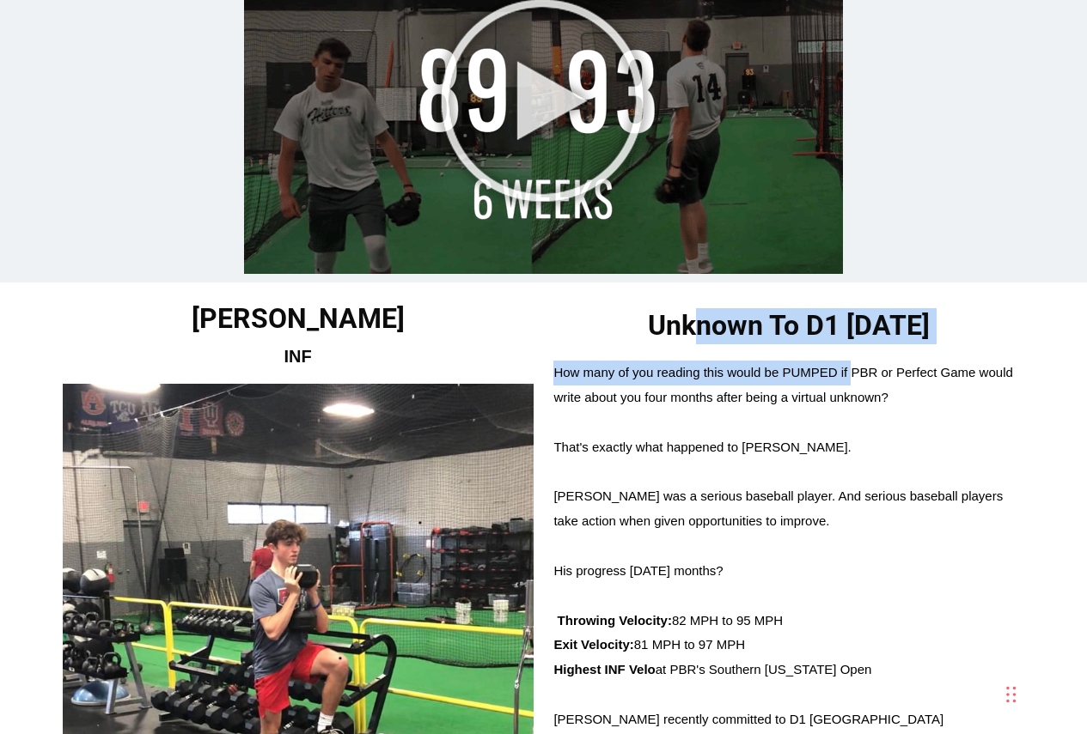
drag, startPoint x: 662, startPoint y: 273, endPoint x: 855, endPoint y: 308, distance: 196.4
click at [855, 308] on div "Unknown To D1 In One Year How many of you reading this would be PUMPED if PBR o…" at bounding box center [788, 550] width 471 height 484
click at [855, 361] on div "How many of you reading this would be PUMPED if PBR or Perfect Game would write…" at bounding box center [788, 386] width 471 height 50
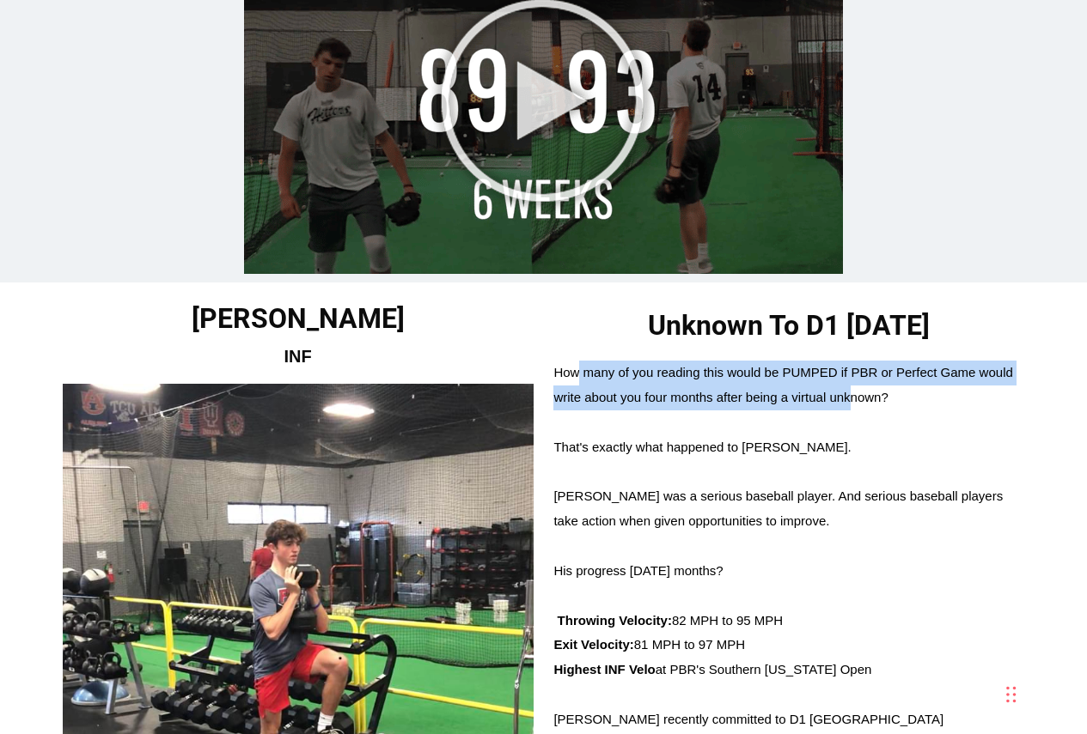
drag, startPoint x: 577, startPoint y: 299, endPoint x: 851, endPoint y: 326, distance: 275.4
click at [851, 365] on span "How many of you reading this would be PUMPED if PBR or Perfect Game would write…" at bounding box center [782, 385] width 459 height 40
drag, startPoint x: 875, startPoint y: 320, endPoint x: 587, endPoint y: 298, distance: 289.5
click at [587, 365] on span "How many of you reading this would be PUMPED if PBR or Perfect Game would write…" at bounding box center [782, 385] width 459 height 40
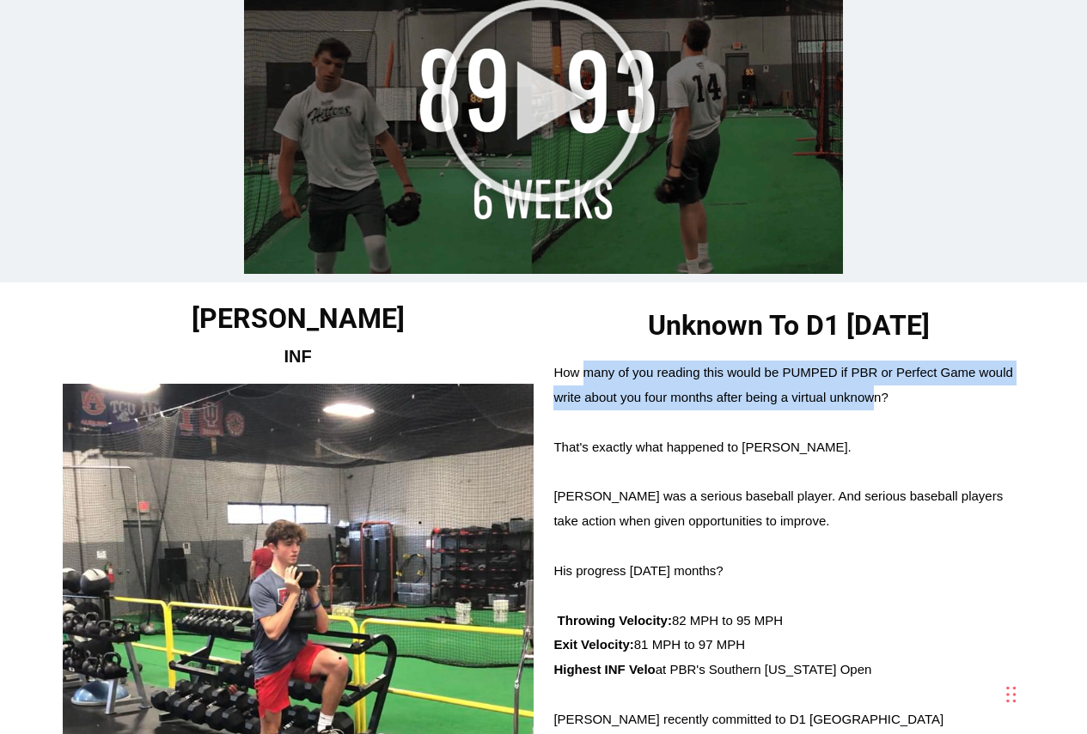
click at [587, 365] on span "How many of you reading this would be PUMPED if PBR or Perfect Game would write…" at bounding box center [782, 385] width 459 height 40
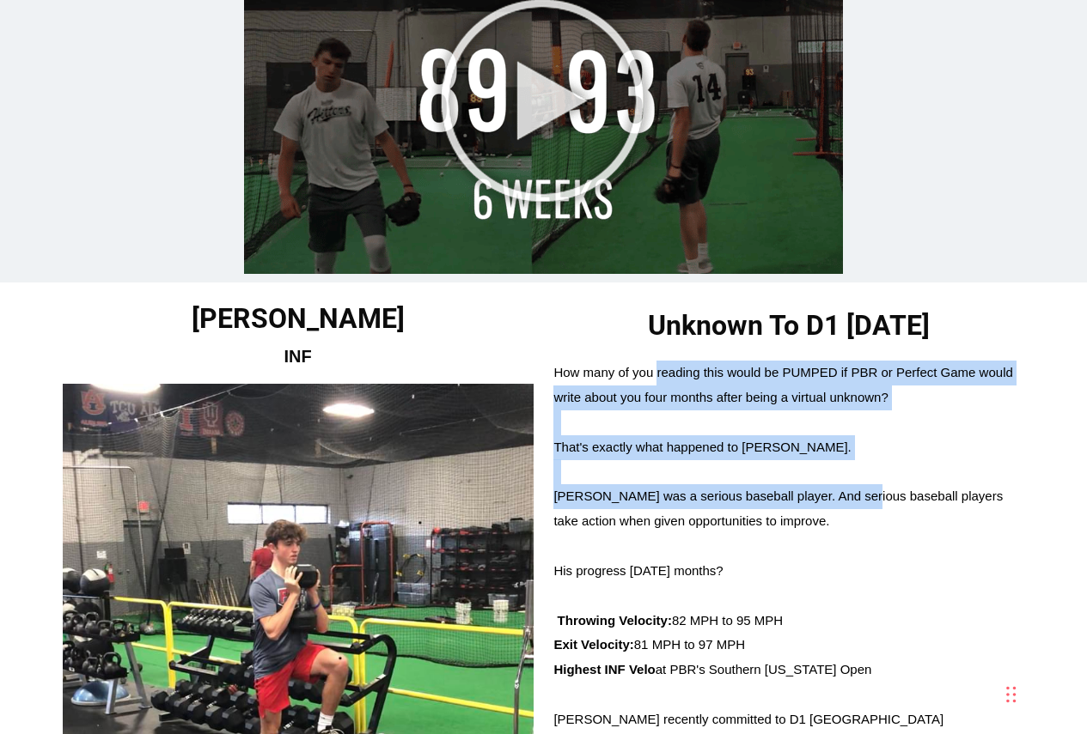
drag, startPoint x: 668, startPoint y: 307, endPoint x: 855, endPoint y: 424, distance: 220.4
click at [855, 424] on span "How many of you reading this would be PUMPED if PBR or Perfect Game would write…" at bounding box center [788, 559] width 471 height 397
click at [855, 489] on span "Colin was a serious baseball player. And serious baseball players take action w…" at bounding box center [777, 509] width 449 height 40
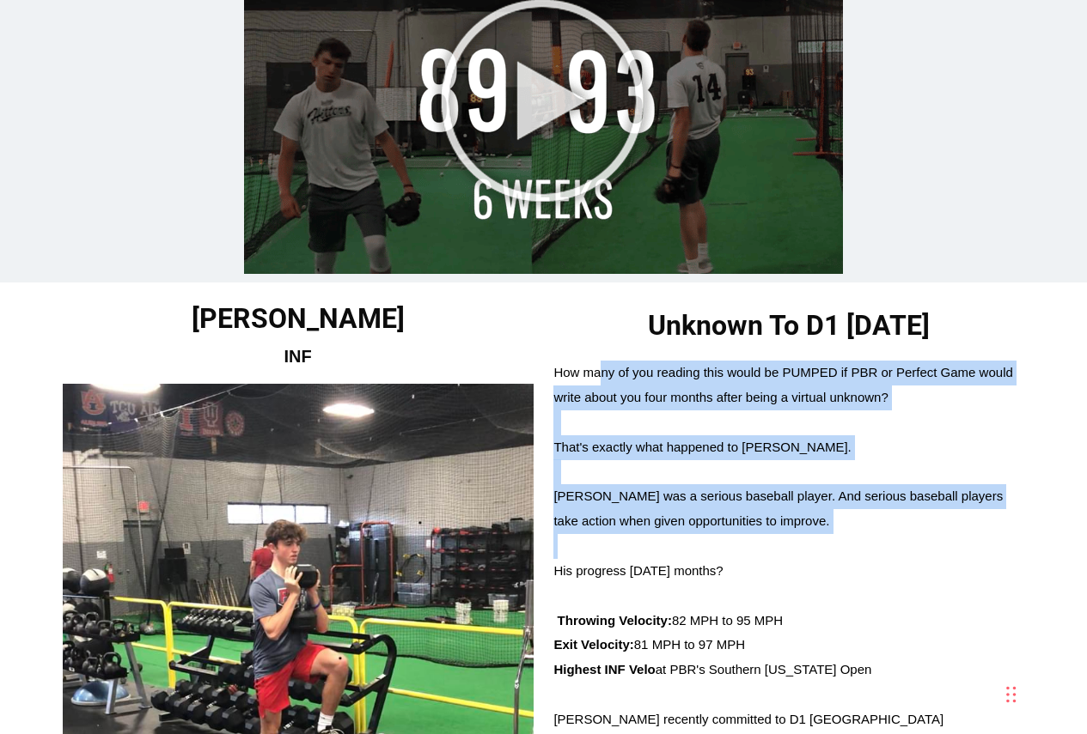
drag, startPoint x: 785, startPoint y: 445, endPoint x: 604, endPoint y: 303, distance: 230.1
click at [604, 361] on span "How many of you reading this would be PUMPED if PBR or Perfect Game would write…" at bounding box center [788, 559] width 471 height 397
click at [604, 361] on div "How many of you reading this would be PUMPED if PBR or Perfect Game would write…" at bounding box center [788, 386] width 471 height 50
drag, startPoint x: 574, startPoint y: 311, endPoint x: 855, endPoint y: 490, distance: 333.3
click at [855, 490] on span "How many of you reading this would be PUMPED if PBR or Perfect Game would write…" at bounding box center [788, 559] width 471 height 397
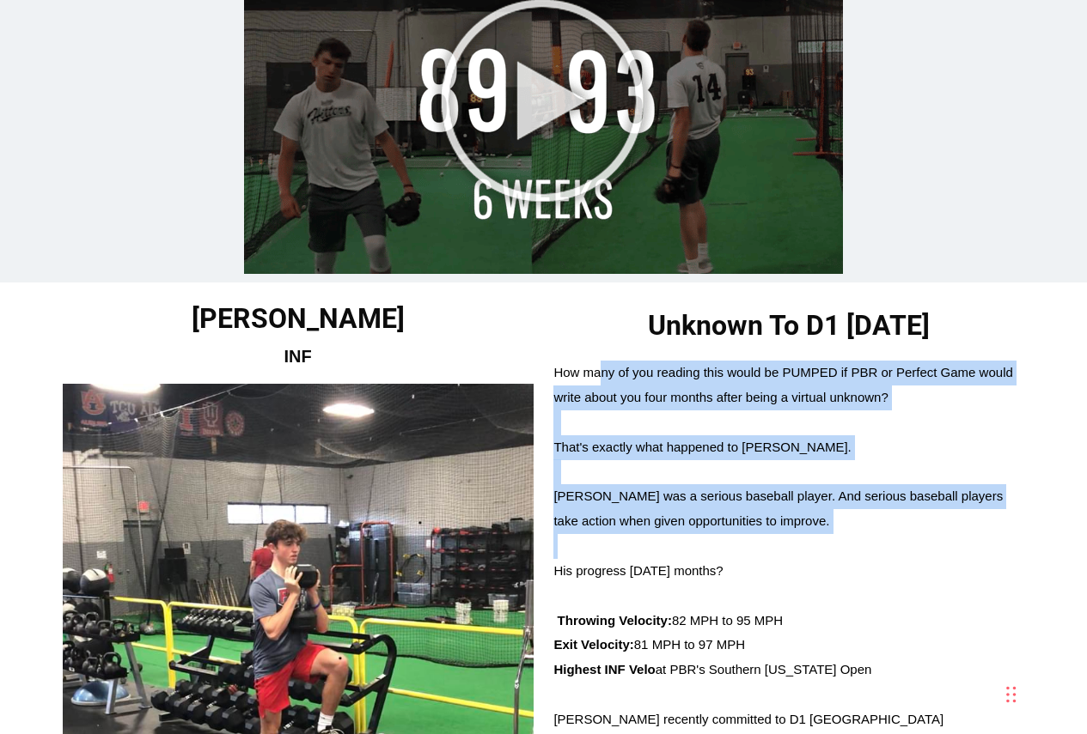
click at [855, 559] on div "His progress in 8 months months?" at bounding box center [788, 571] width 471 height 25
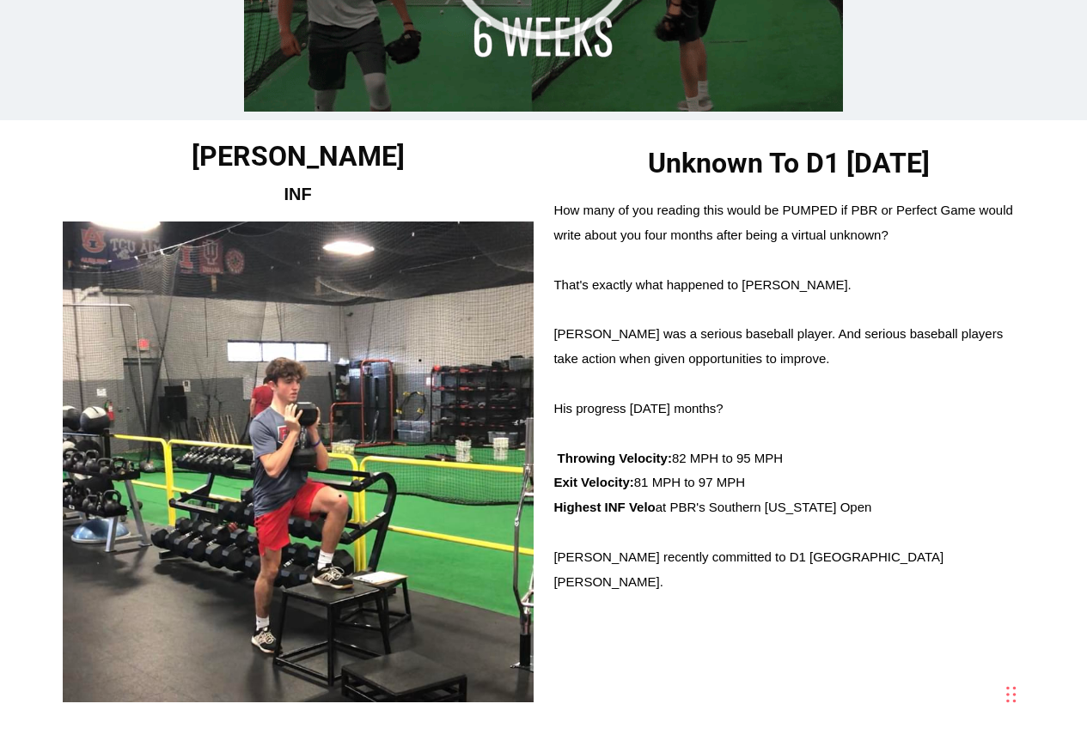
scroll to position [3693, 0]
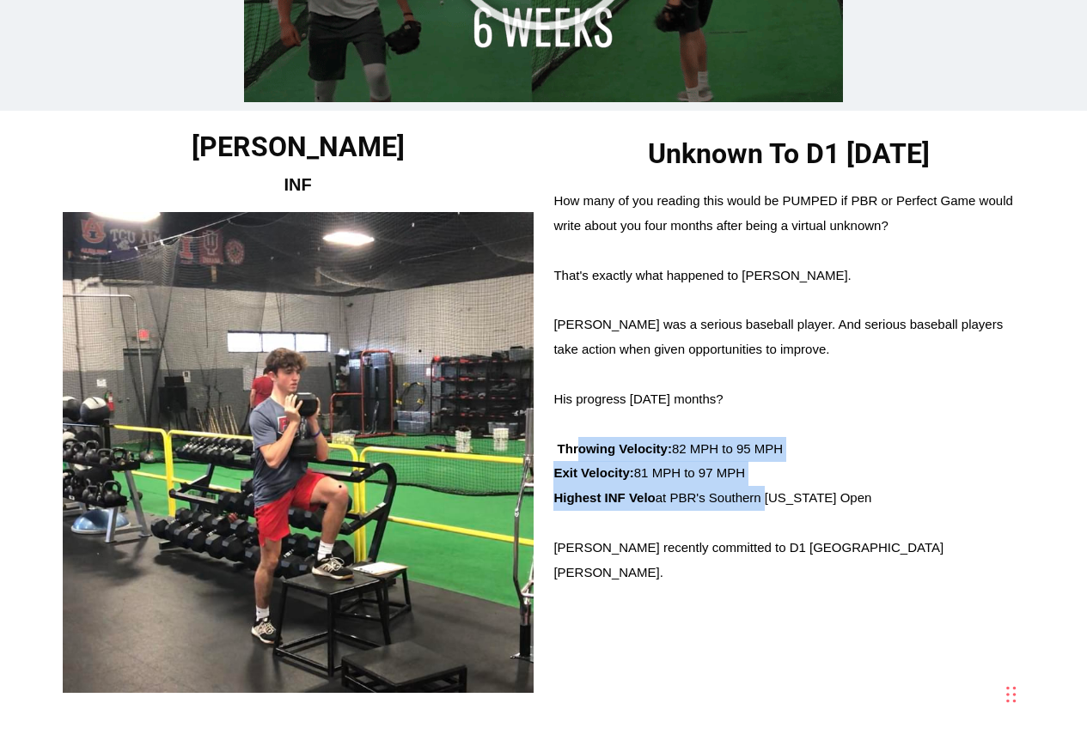
drag, startPoint x: 583, startPoint y: 371, endPoint x: 764, endPoint y: 425, distance: 189.1
click at [764, 425] on span "How many of you reading this would be PUMPED if PBR or Perfect Game would write…" at bounding box center [788, 387] width 471 height 397
click at [764, 490] on span "Highest INF Velo at PBR's Southern Wisconsin Open" at bounding box center [712, 497] width 318 height 15
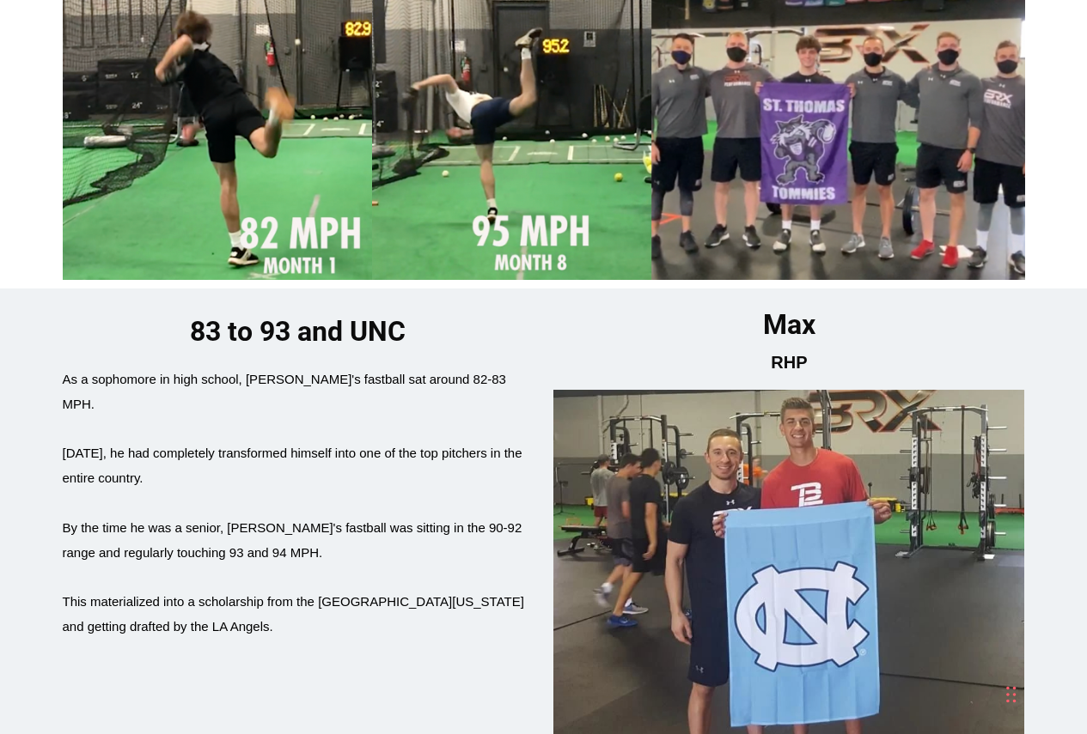
scroll to position [4552, 0]
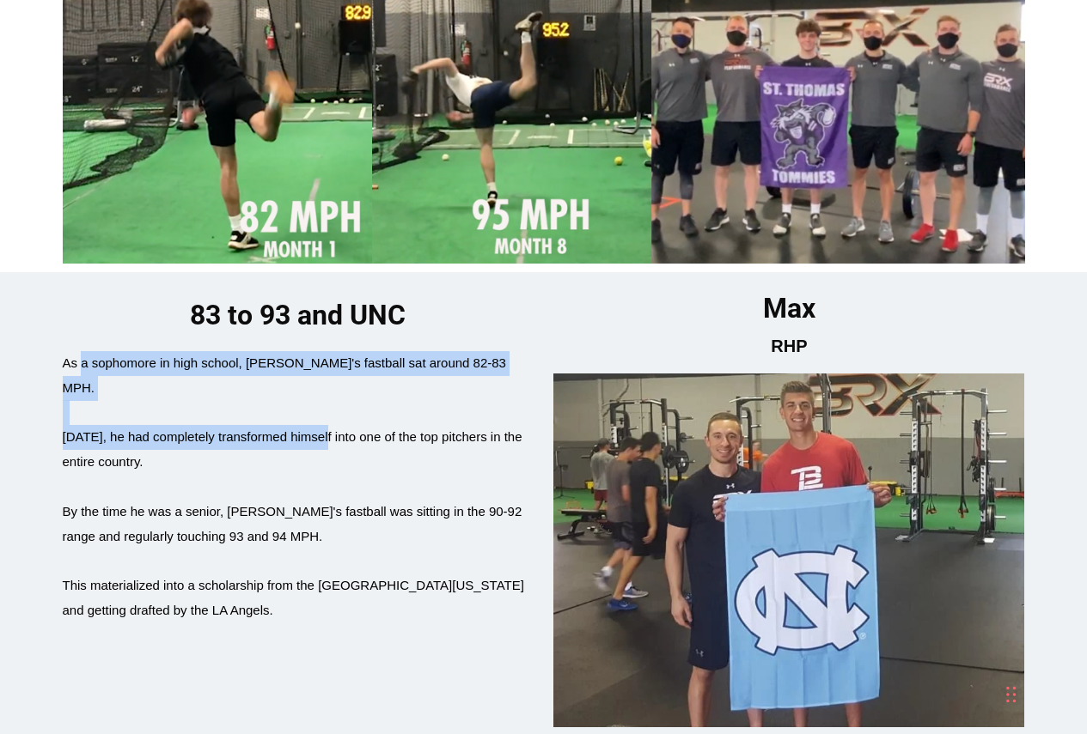
drag, startPoint x: 154, startPoint y: 277, endPoint x: 325, endPoint y: 332, distance: 179.3
click at [325, 356] on span "As a sophomore in high school, Max's fastball sat around 82-83 MPH. Within 18 m…" at bounding box center [298, 489] width 471 height 267
click at [325, 429] on span "Within 18 months, he had completely transformed himself into one of the top pit…" at bounding box center [293, 449] width 460 height 40
drag, startPoint x: 240, startPoint y: 355, endPoint x: 125, endPoint y: 309, distance: 123.8
click at [125, 356] on span "As a sophomore in high school, Max's fastball sat around 82-83 MPH. Within 18 m…" at bounding box center [298, 489] width 471 height 267
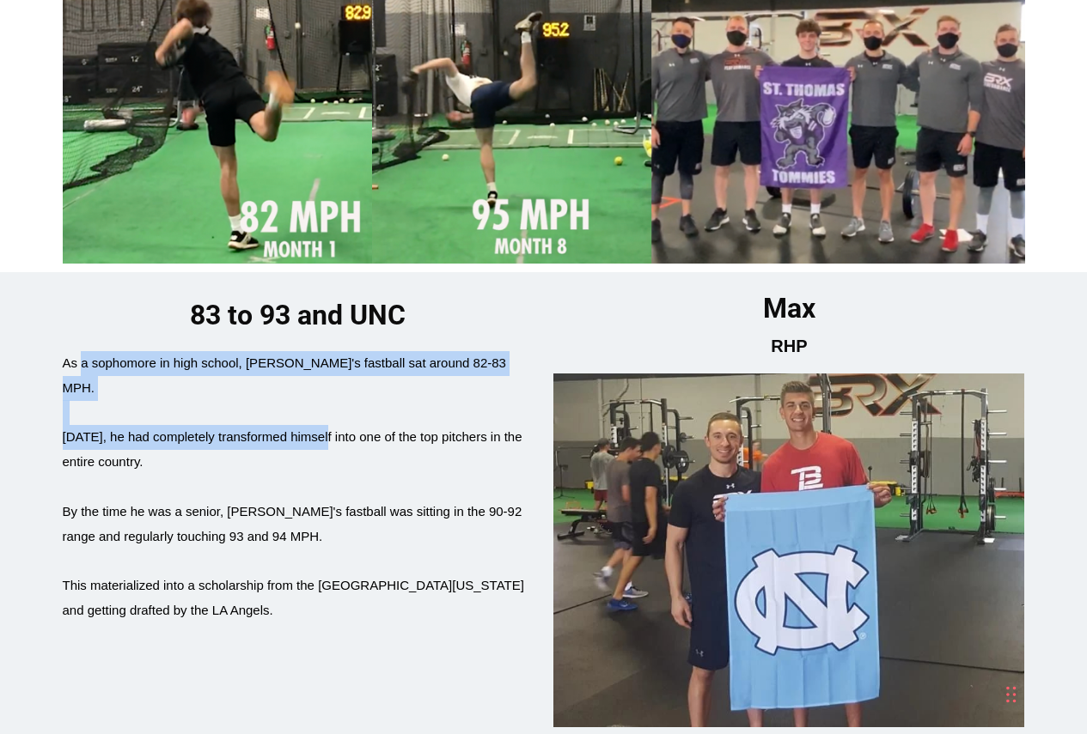
click at [125, 400] on div at bounding box center [298, 412] width 471 height 25
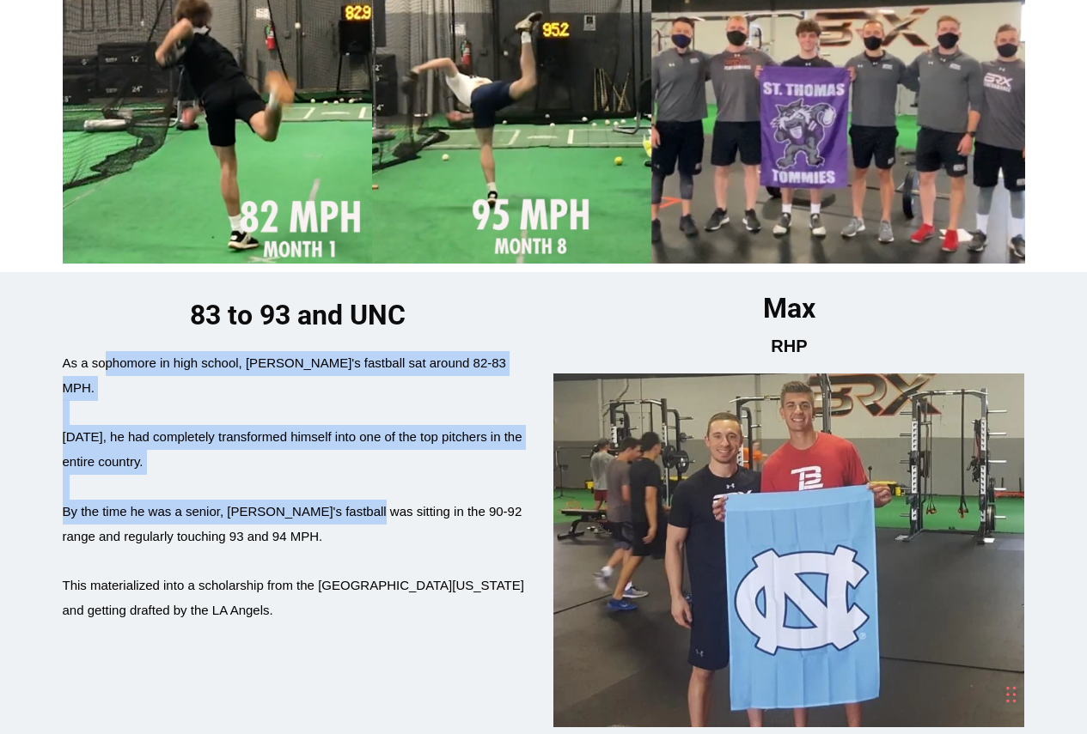
drag, startPoint x: 103, startPoint y: 286, endPoint x: 356, endPoint y: 403, distance: 278.2
click at [356, 403] on span "As a sophomore in high school, Max's fastball sat around 82-83 MPH. Within 18 m…" at bounding box center [298, 489] width 471 height 267
click at [356, 504] on span "By the time he was a senior, Max's fastball was sitting in the 90-92 range and …" at bounding box center [293, 524] width 460 height 40
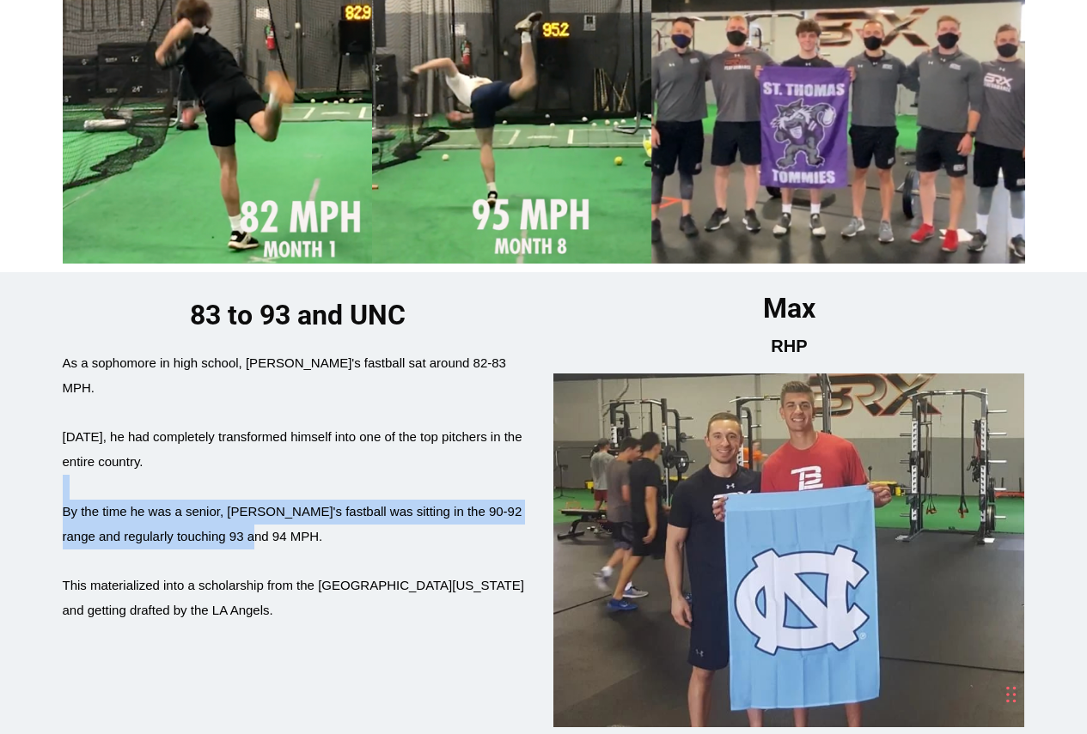
drag, startPoint x: 283, startPoint y: 441, endPoint x: 174, endPoint y: 368, distance: 130.8
click at [174, 368] on span "As a sophomore in high school, Max's fastball sat around 82-83 MPH. Within 18 m…" at bounding box center [298, 489] width 471 height 267
click at [174, 425] on div "Within 18 months, he had completely transformed himself into one of the top pit…" at bounding box center [298, 450] width 471 height 50
drag, startPoint x: 125, startPoint y: 354, endPoint x: 447, endPoint y: 519, distance: 362.6
click at [447, 519] on span "As a sophomore in high school, Max's fastball sat around 82-83 MPH. Within 18 m…" at bounding box center [298, 489] width 471 height 267
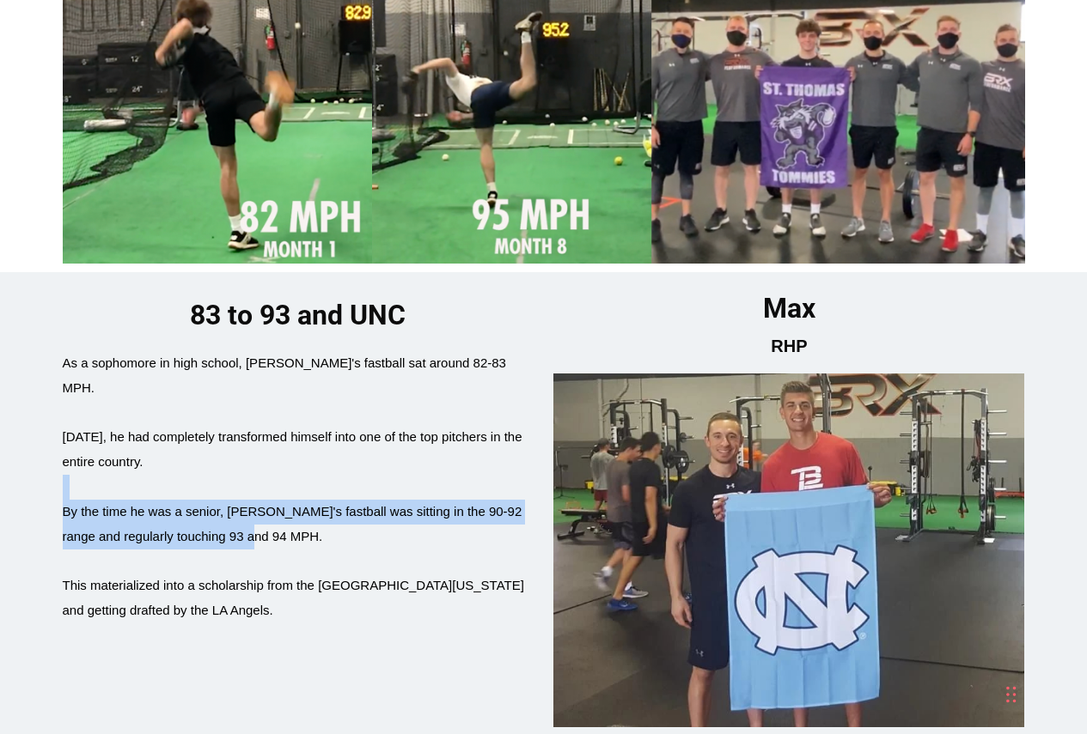
click at [447, 574] on div "This materialized into a scholarship from the University of North Carolina and …" at bounding box center [298, 599] width 471 height 50
drag, startPoint x: 354, startPoint y: 514, endPoint x: 221, endPoint y: 366, distance: 199.5
click at [221, 366] on span "As a sophomore in high school, Max's fastball sat around 82-83 MPH. Within 18 m…" at bounding box center [298, 489] width 471 height 267
click at [221, 425] on div "Within 18 months, he had completely transformed himself into one of the top pit…" at bounding box center [298, 450] width 471 height 50
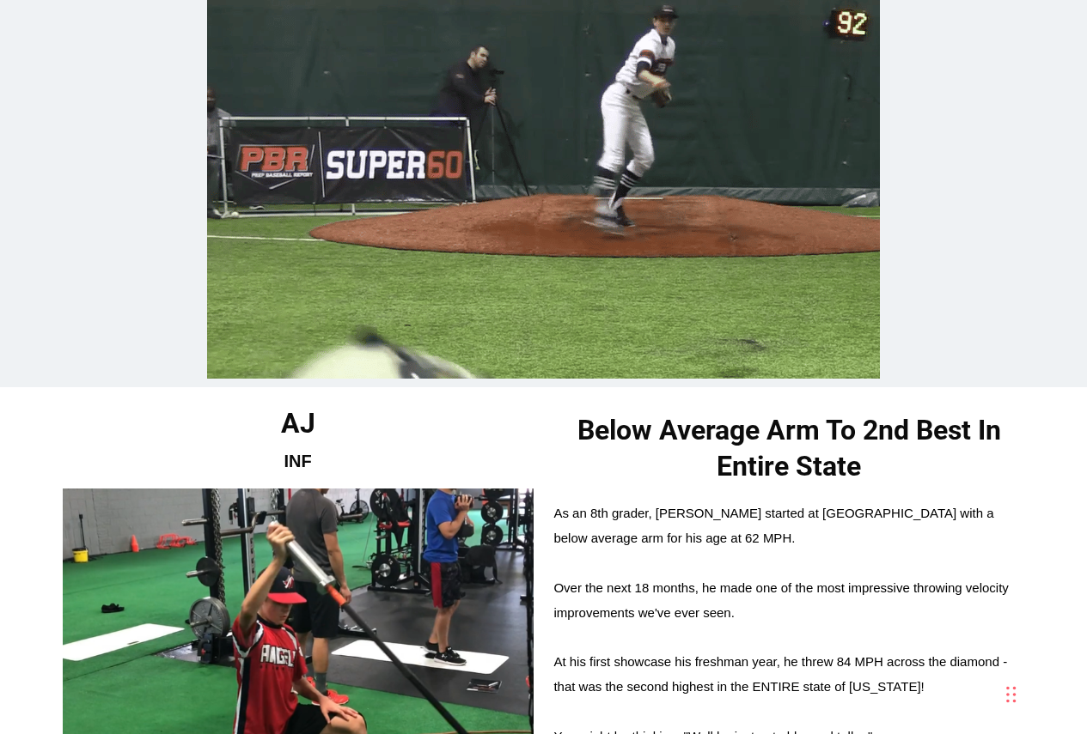
scroll to position [5411, 0]
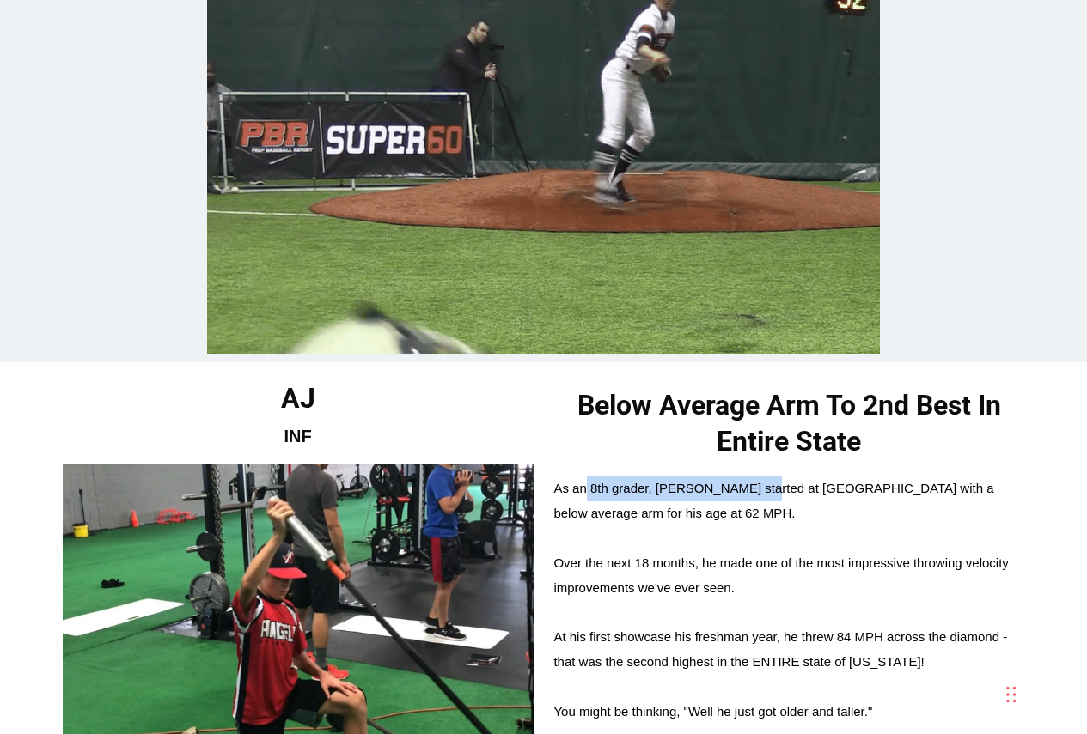
drag, startPoint x: 588, startPoint y: 397, endPoint x: 758, endPoint y: 419, distance: 172.4
click at [758, 477] on div "As an 8th grader, AJ started at BRX with a below average arm for his age at 62 …" at bounding box center [788, 502] width 471 height 50
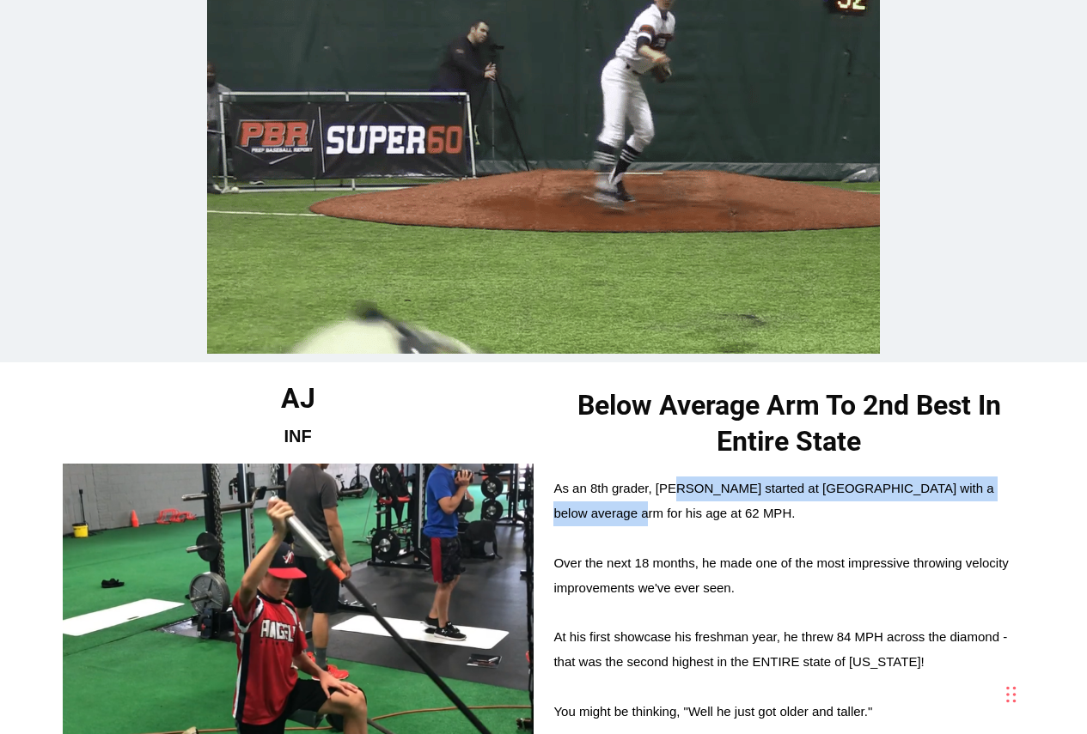
drag, startPoint x: 736, startPoint y: 427, endPoint x: 676, endPoint y: 412, distance: 61.9
click at [676, 477] on div "As an 8th grader, AJ started at BRX with a below average arm for his age at 62 …" at bounding box center [788, 502] width 471 height 50
click at [676, 481] on span "As an 8th grader, AJ started at BRX with a below average arm for his age at 62 …" at bounding box center [773, 501] width 440 height 40
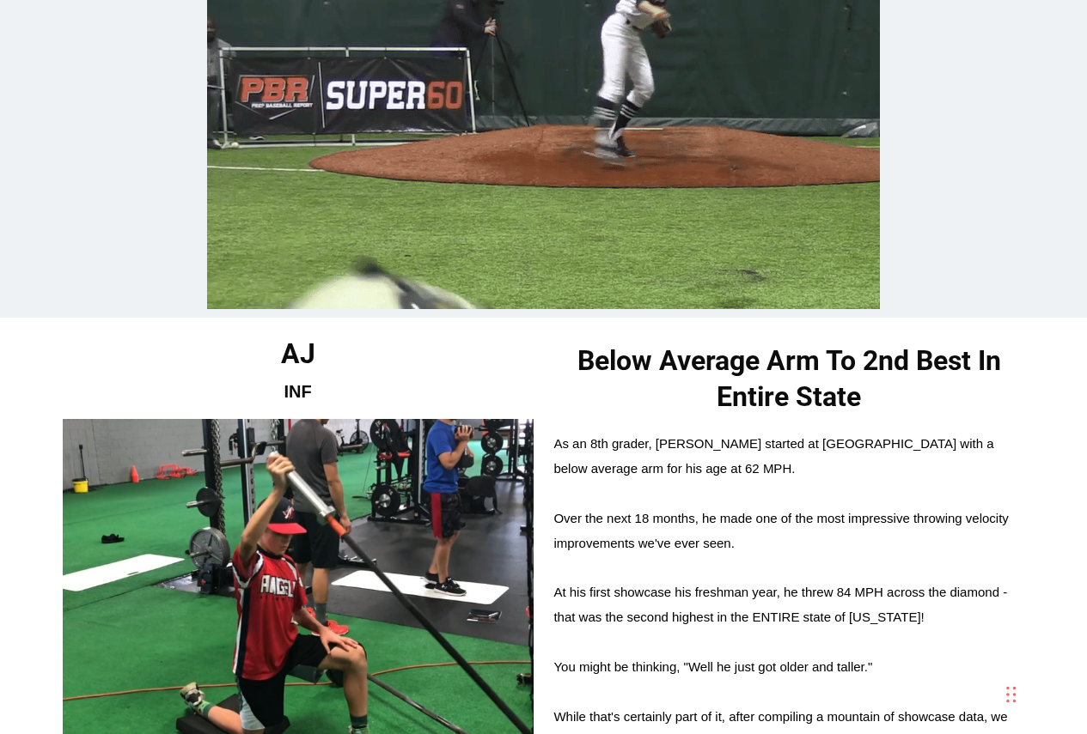
scroll to position [5497, 0]
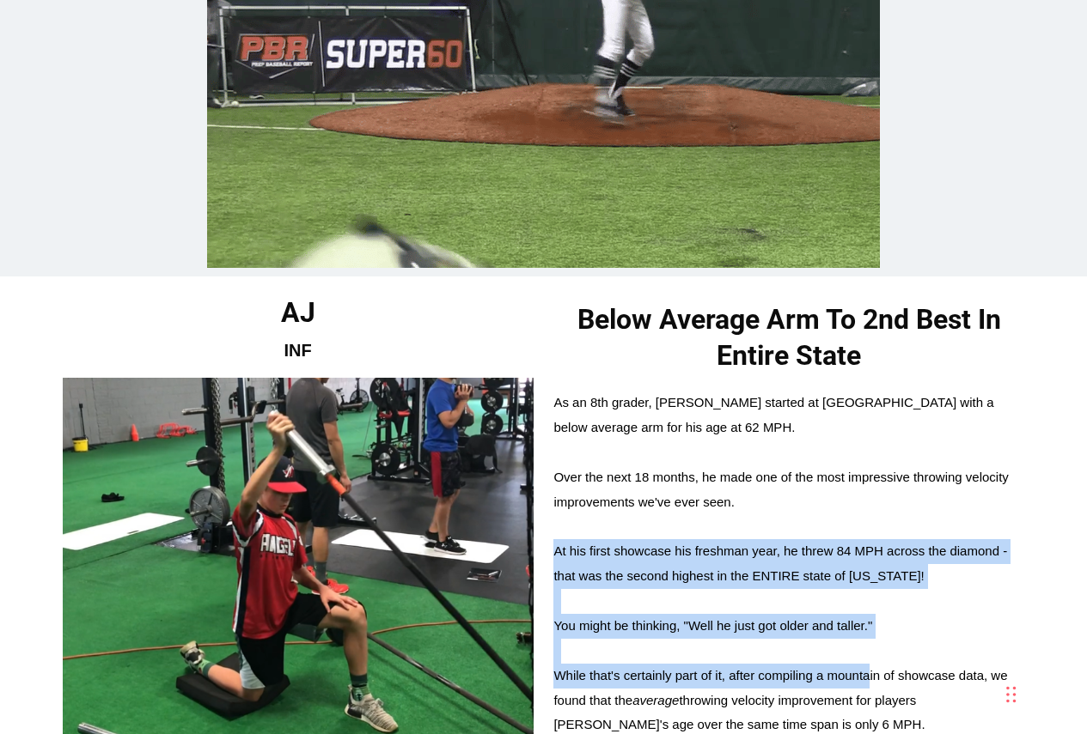
drag, startPoint x: 744, startPoint y: 475, endPoint x: 868, endPoint y: 596, distance: 173.7
click at [868, 596] on span "As an 8th grader, AJ started at BRX with a below average arm for his age at 62 …" at bounding box center [788, 589] width 471 height 397
click at [868, 668] on span "While that's certainly part of it, after compiling a mountain of showcase data,…" at bounding box center [780, 700] width 454 height 64
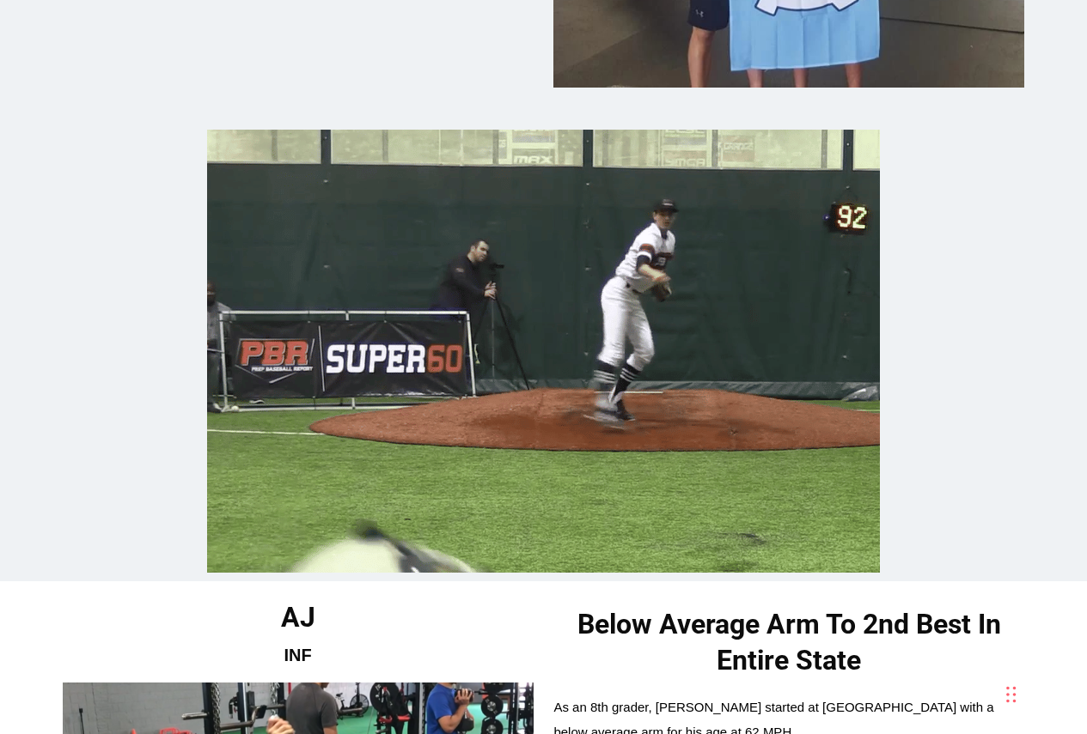
scroll to position [5778, 0]
